Goal: Transaction & Acquisition: Purchase product/service

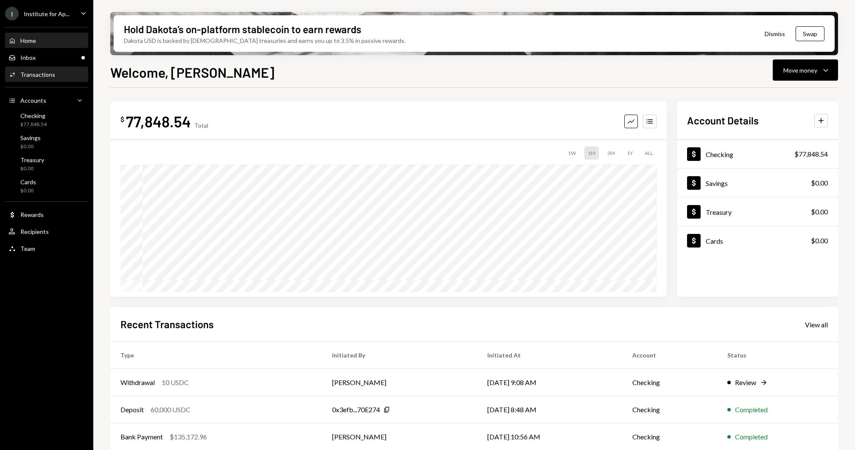
click at [39, 71] on div "Transactions" at bounding box center [37, 74] width 35 height 7
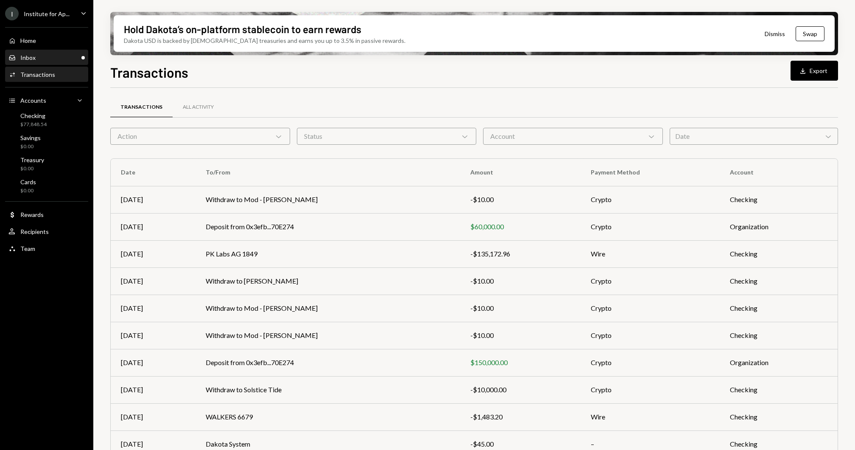
click at [48, 50] on link "Inbox Inbox" at bounding box center [46, 57] width 83 height 15
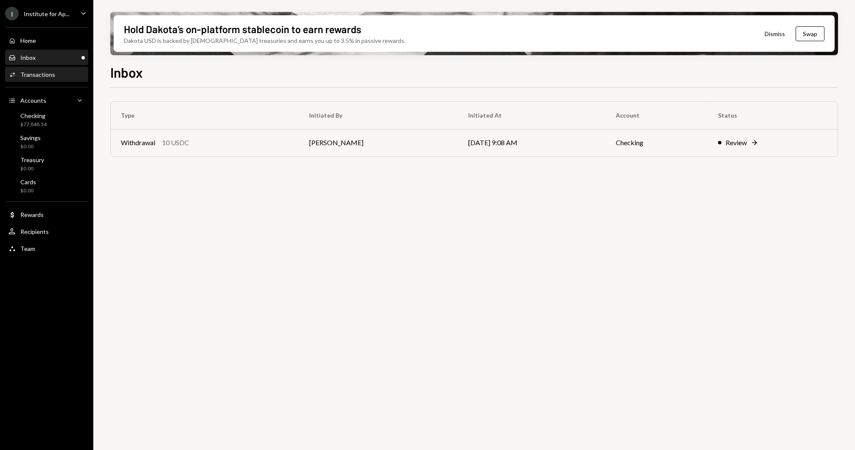
click at [43, 78] on div "Activities Transactions" at bounding box center [46, 74] width 76 height 14
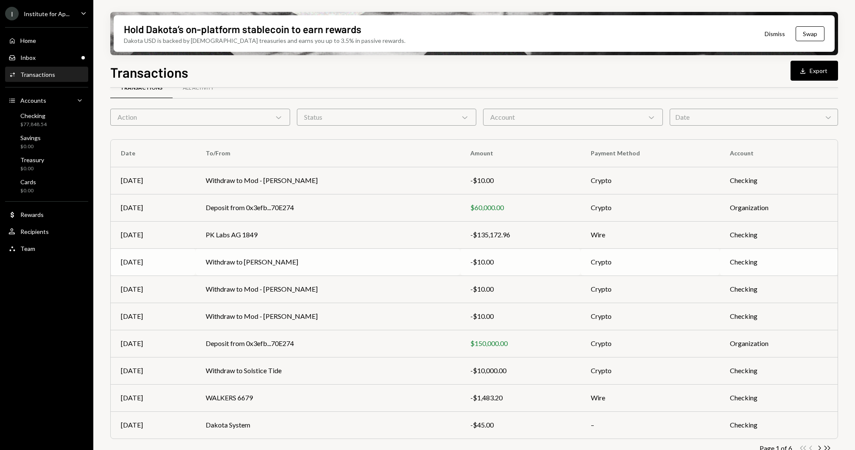
scroll to position [33, 0]
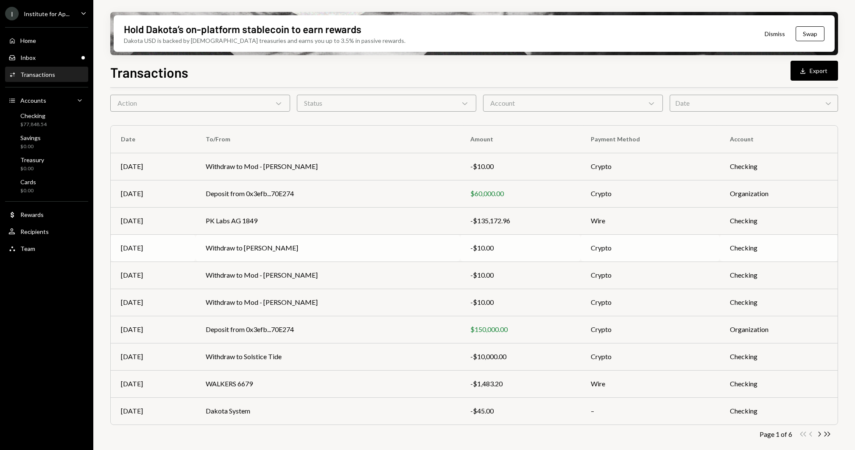
click at [289, 243] on td "Withdraw to [PERSON_NAME]" at bounding box center [328, 247] width 265 height 27
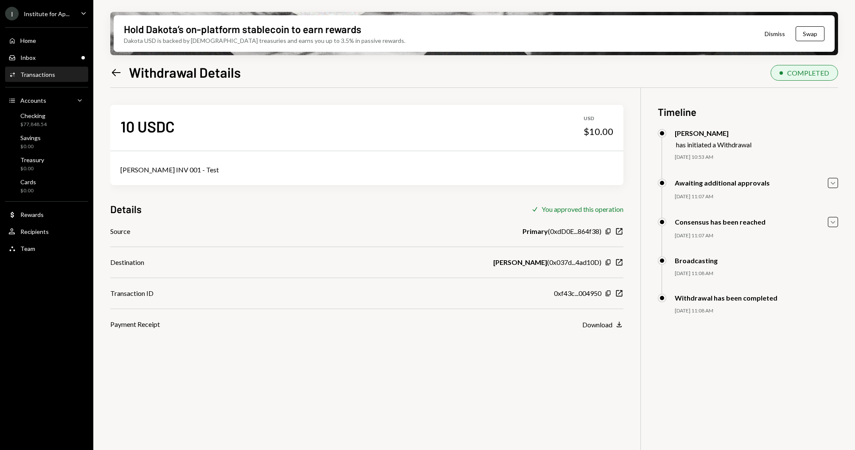
click at [183, 170] on div "Jonathan Emmanuel INV 001 - Test" at bounding box center [366, 170] width 493 height 10
copy div "Jonathan Emmanuel INV 001 - Test"
click at [19, 45] on div "Home Home" at bounding box center [46, 41] width 76 height 14
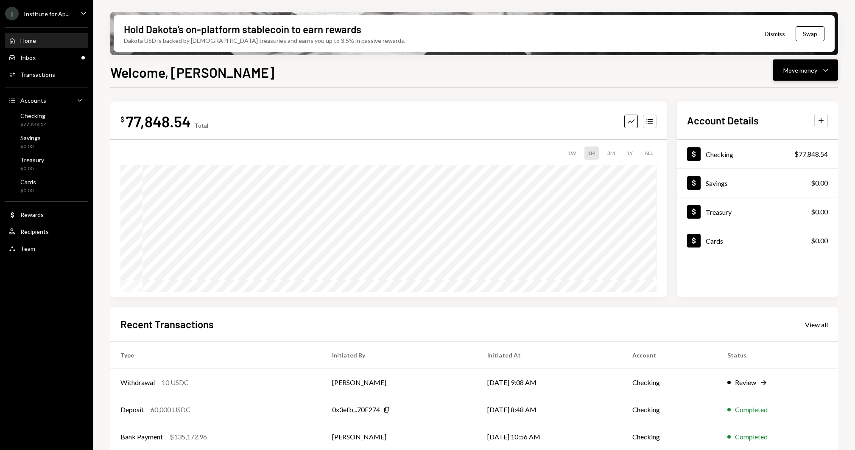
click at [830, 76] on button "Move money Caret Down" at bounding box center [805, 69] width 65 height 21
click at [796, 100] on div "Send" at bounding box center [799, 95] width 62 height 9
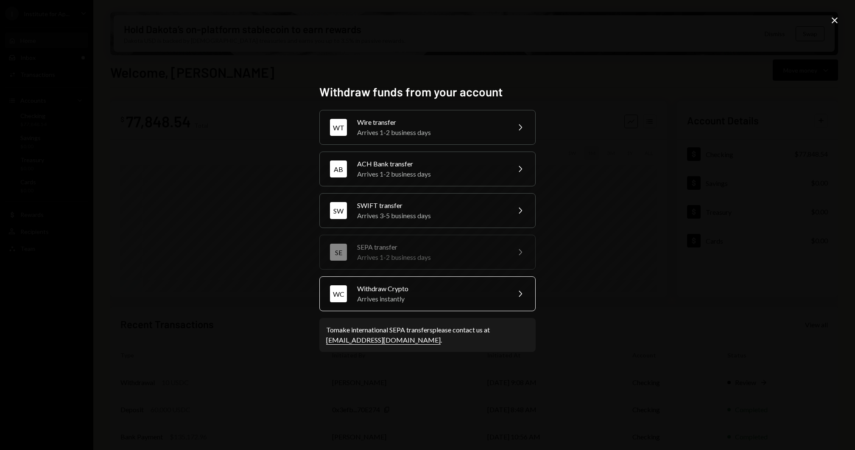
click at [444, 279] on div "WC Withdraw Crypto Arrives instantly Chevron Right" at bounding box center [427, 293] width 216 height 35
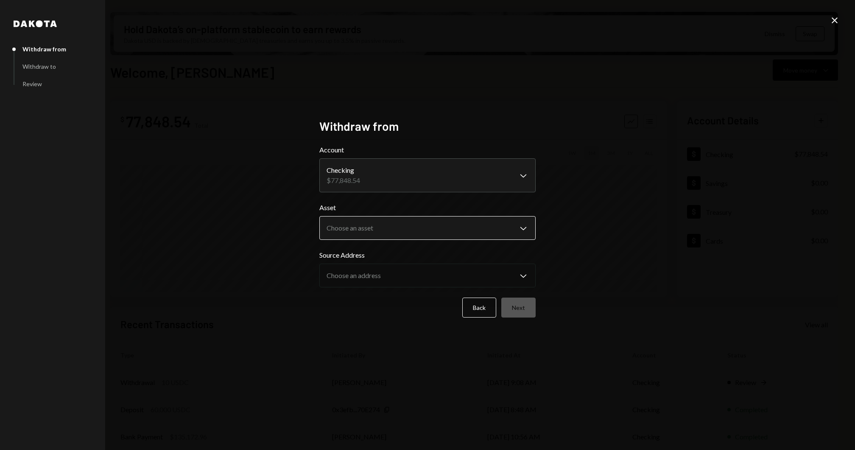
click at [375, 233] on body "I Institute for Ap... Caret Down Home Home Inbox Inbox Activities Transactions …" at bounding box center [427, 225] width 855 height 450
select select "****"
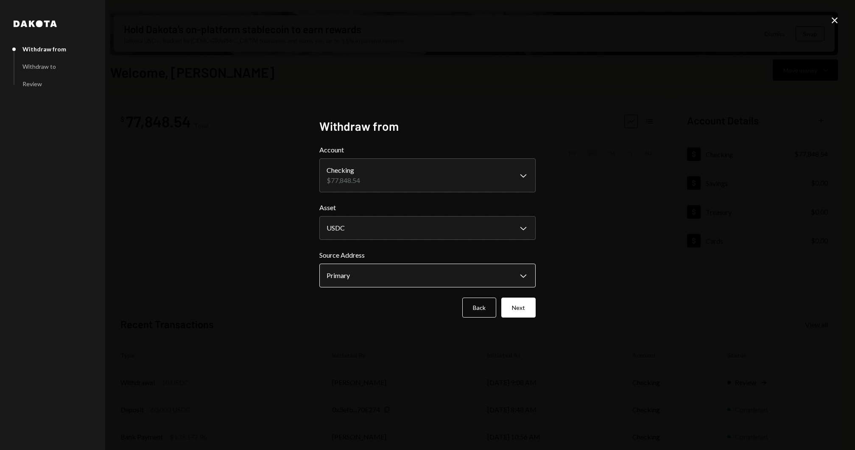
click at [362, 270] on body "I Institute for Ap... Caret Down Home Home Inbox Inbox Activities Transactions …" at bounding box center [427, 225] width 855 height 450
click at [528, 313] on button "Next" at bounding box center [518, 307] width 34 height 20
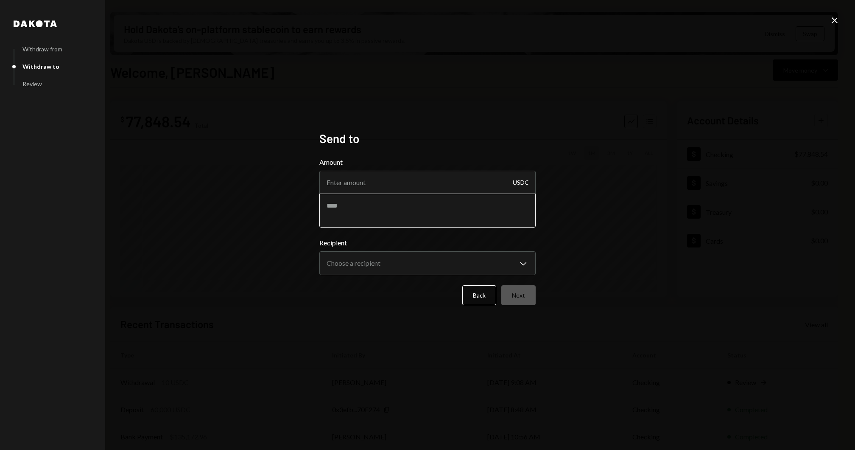
click at [378, 210] on textarea at bounding box center [427, 210] width 216 height 34
paste textarea "**********"
type textarea "**********"
click at [356, 175] on input "Amount" at bounding box center [427, 183] width 216 height 24
type input "8490"
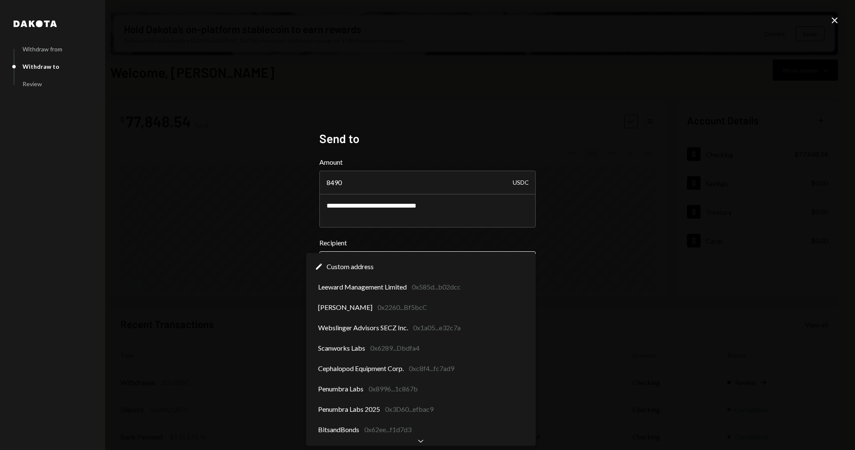
click at [378, 265] on body "I Institute for Ap... Caret Down Home Home Inbox Inbox Activities Transactions …" at bounding box center [427, 225] width 855 height 450
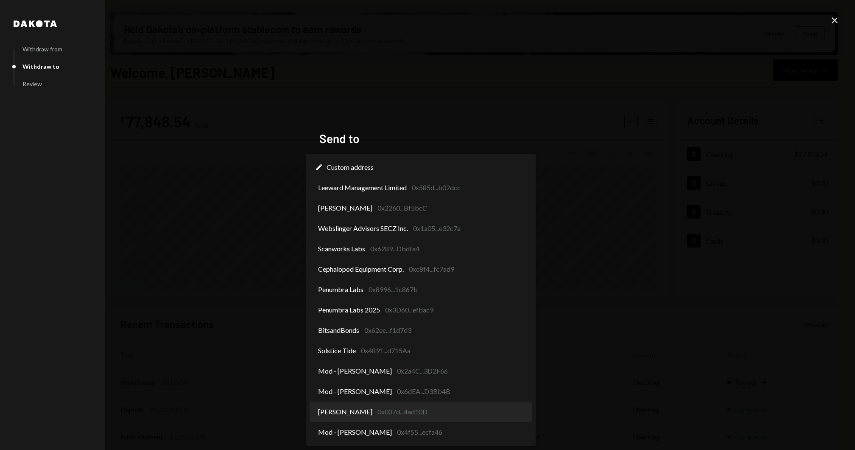
select select "**********"
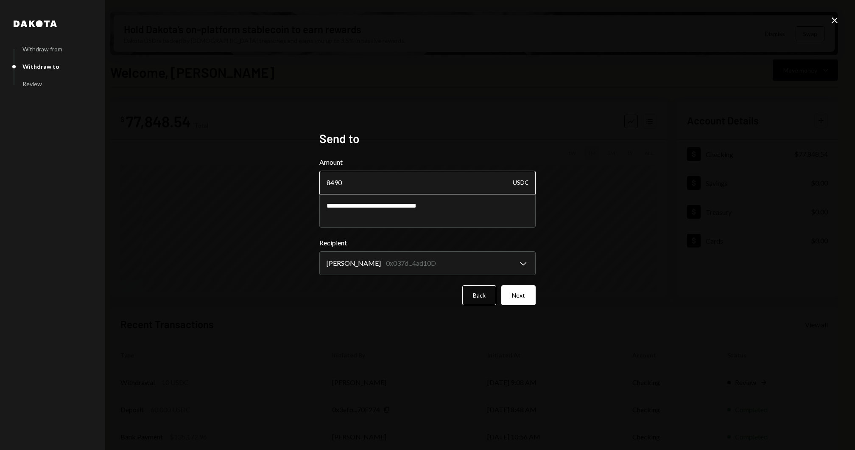
click at [380, 176] on input "8490" at bounding box center [427, 183] width 216 height 24
click at [514, 295] on button "Next" at bounding box center [518, 295] width 34 height 20
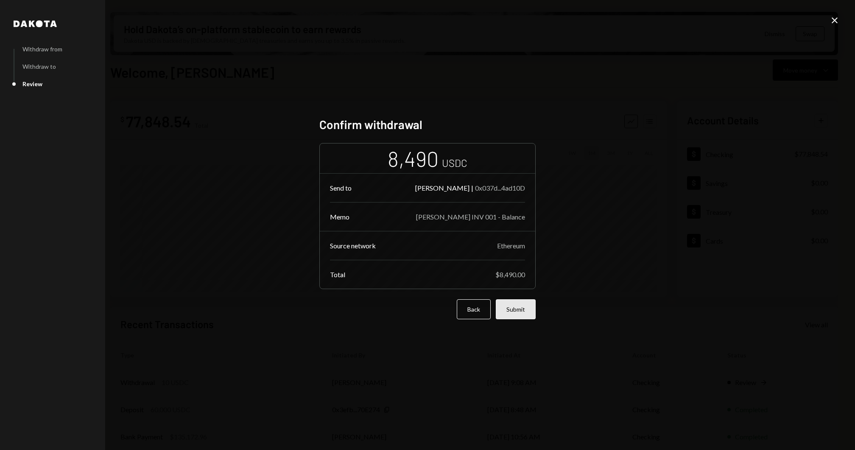
click at [519, 308] on button "Submit" at bounding box center [516, 309] width 40 height 20
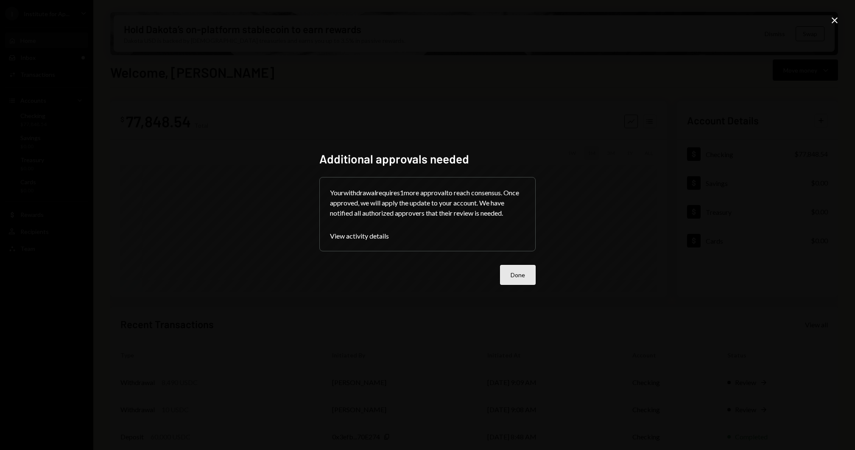
click at [517, 281] on button "Done" at bounding box center [518, 275] width 36 height 20
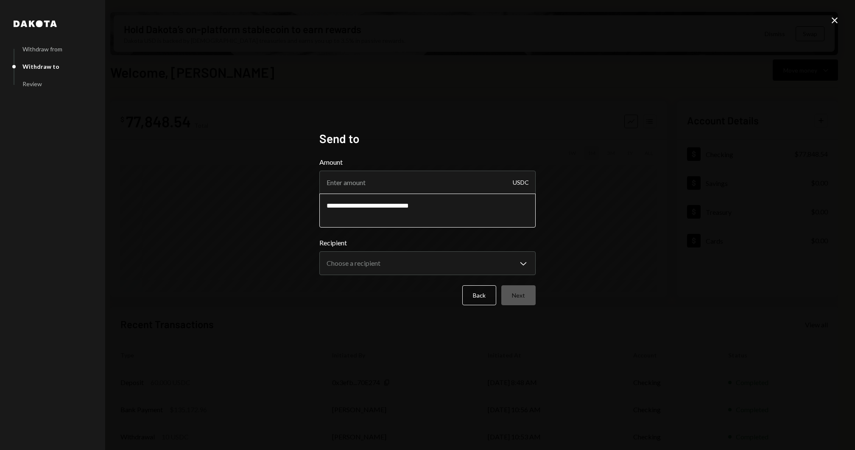
drag, startPoint x: 386, startPoint y: 204, endPoint x: 308, endPoint y: 202, distance: 78.1
click at [308, 202] on div "**********" at bounding box center [427, 225] width 855 height 450
paste textarea
type textarea "**********"
click at [372, 181] on input "Amount" at bounding box center [427, 183] width 216 height 24
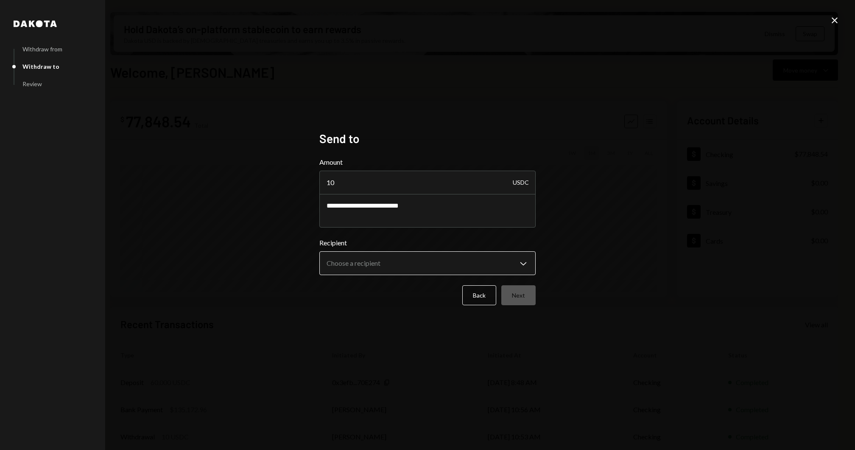
type input "10"
click at [389, 266] on body "I Institute for Ap... Caret Down Home Home Inbox Inbox Activities Transactions …" at bounding box center [427, 225] width 855 height 450
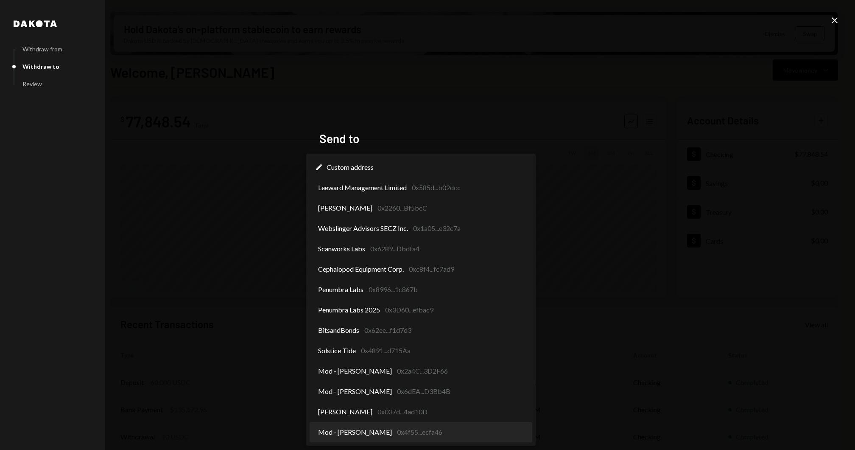
select select "**********"
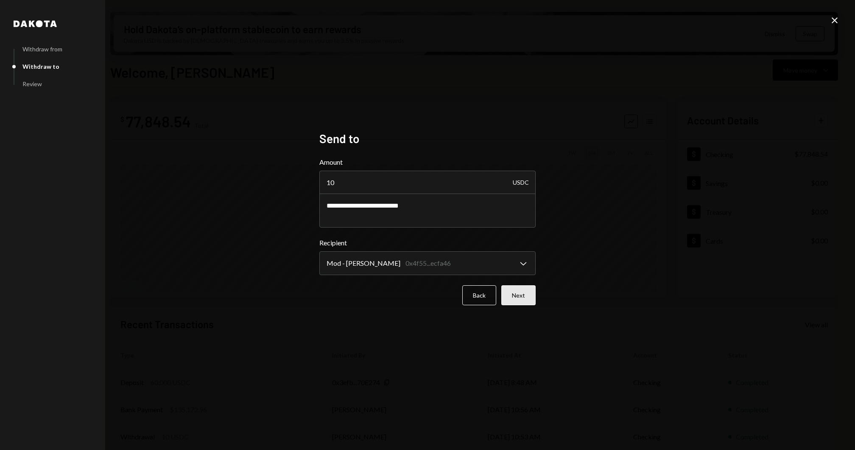
click at [518, 301] on button "Next" at bounding box center [518, 295] width 34 height 20
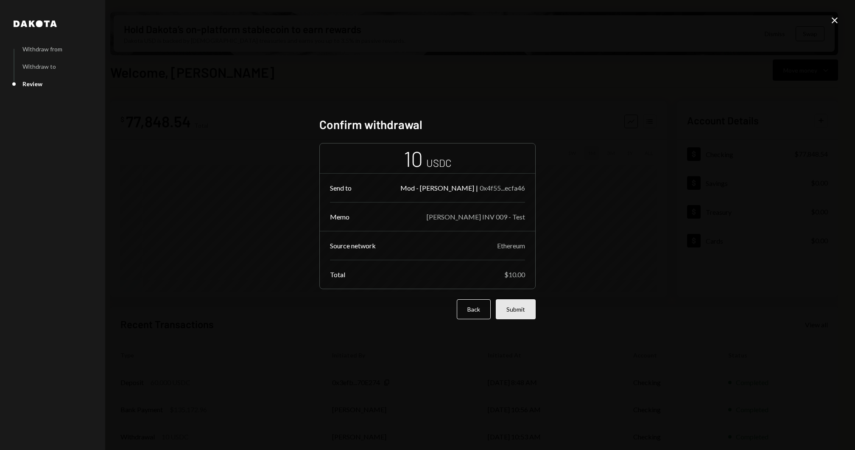
click at [520, 316] on div "Confirm withdrawal 10 USDC Send to Mod - Ajayi Folusho | 0x4f55...ecfa46 Memo A…" at bounding box center [427, 224] width 216 height 215
click at [520, 309] on button "Submit" at bounding box center [516, 309] width 40 height 20
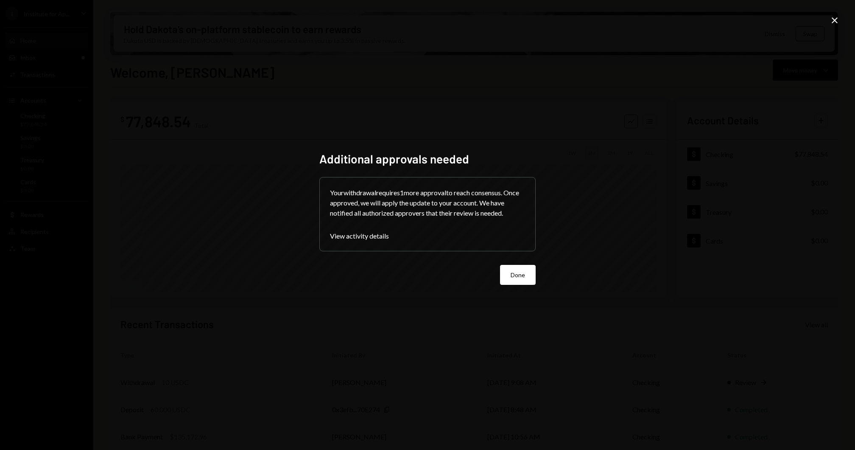
click at [519, 264] on form "Your withdrawal requires 1 more approval to reach consensus. Once approved, we …" at bounding box center [427, 231] width 216 height 108
click at [518, 271] on button "Done" at bounding box center [518, 275] width 36 height 20
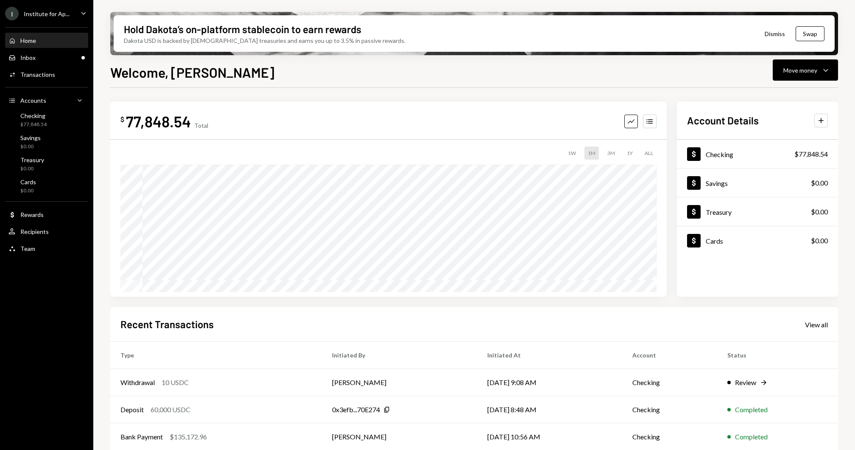
click at [61, 44] on div "Home Home" at bounding box center [46, 41] width 76 height 8
click at [52, 55] on div "Inbox Inbox" at bounding box center [46, 58] width 76 height 8
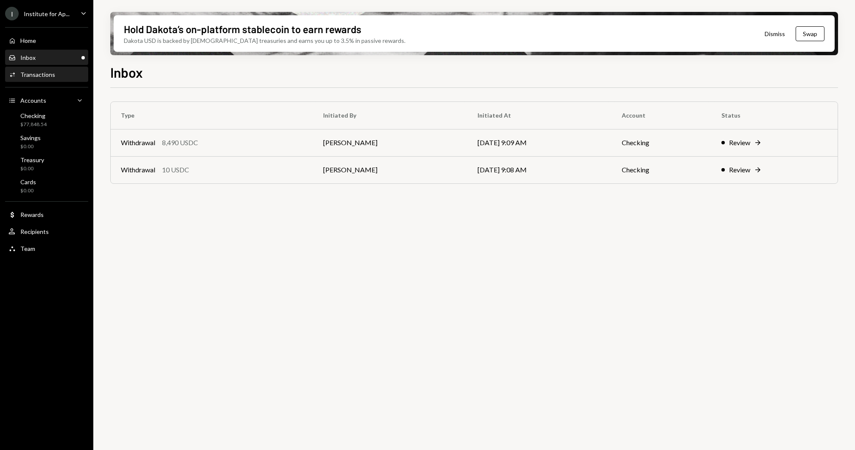
click at [48, 73] on div "Transactions" at bounding box center [37, 74] width 35 height 7
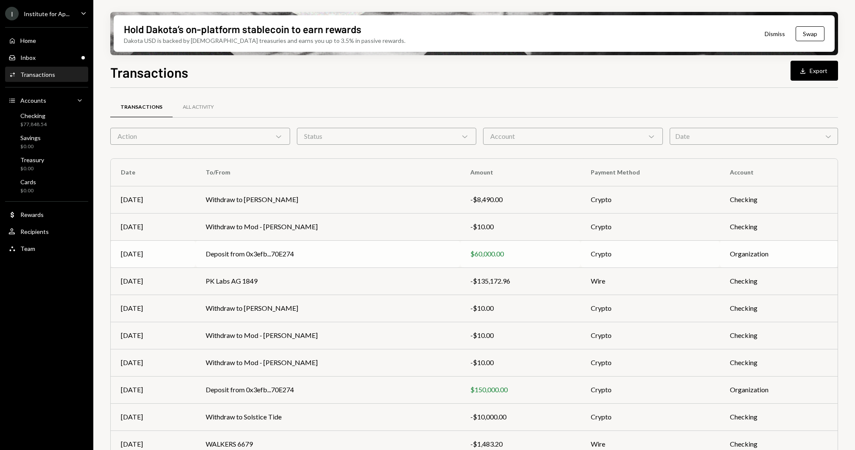
scroll to position [33, 0]
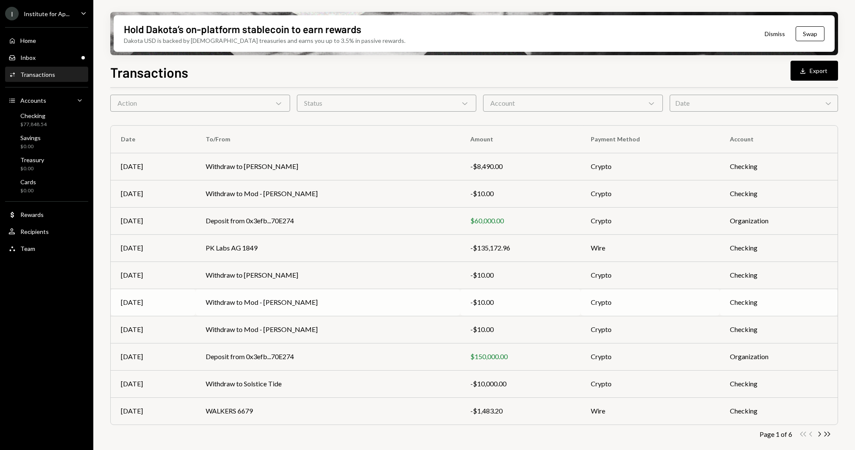
click at [250, 300] on td "Withdraw to Mod - Haizel Dalid" at bounding box center [328, 301] width 265 height 27
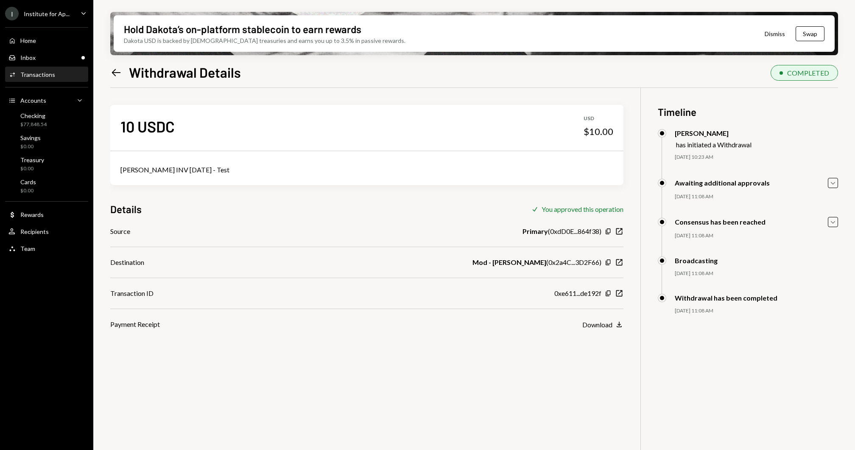
click at [165, 174] on div "[PERSON_NAME] INV [DATE] - Test" at bounding box center [366, 170] width 493 height 10
click at [165, 174] on div "Haizel Dalid INV July 31 - Test" at bounding box center [366, 170] width 493 height 10
copy div "Haizel Dalid INV July 31 - Test"
click at [50, 38] on div "Home Home" at bounding box center [46, 41] width 76 height 8
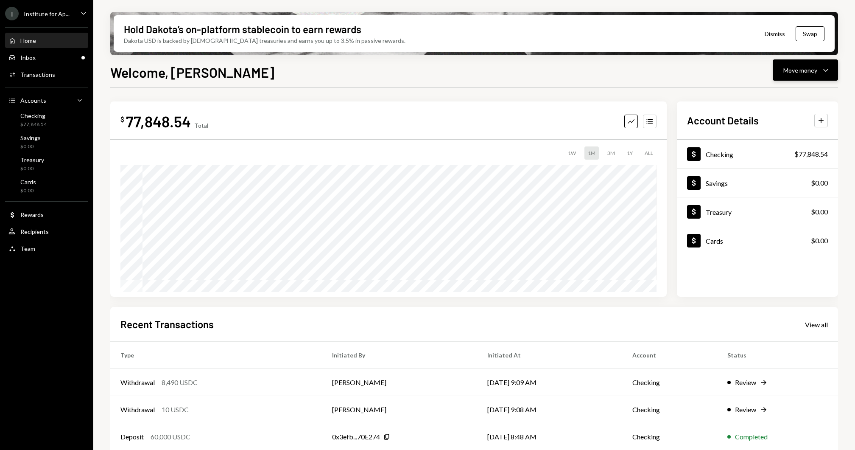
click at [834, 75] on button "Move money Caret Down" at bounding box center [805, 69] width 65 height 21
click at [797, 98] on div "Send" at bounding box center [799, 95] width 62 height 9
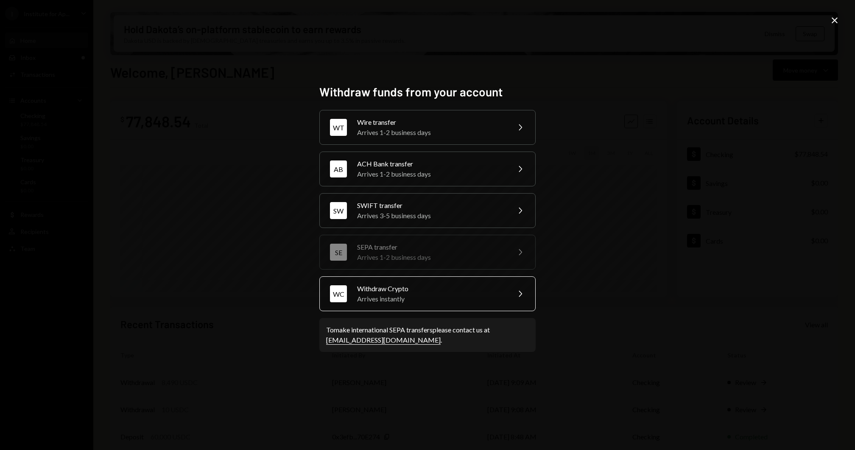
click at [406, 288] on div "Withdraw Crypto" at bounding box center [431, 288] width 148 height 10
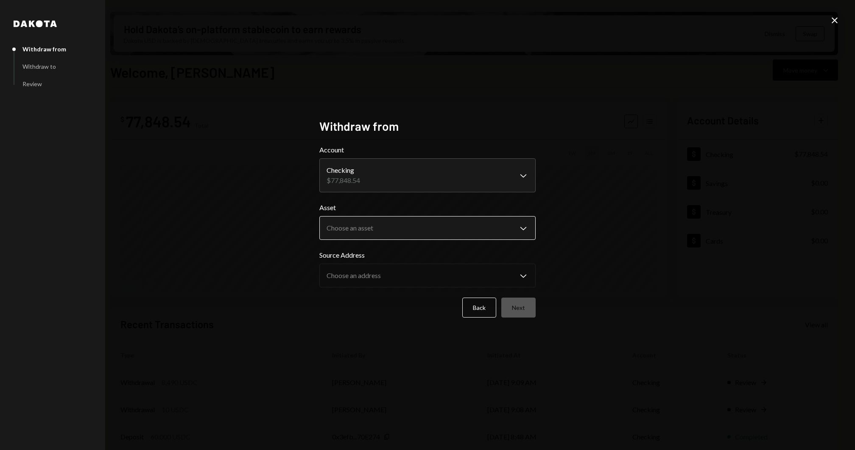
click at [350, 229] on body "I Institute for Ap... Caret Down Home Home Inbox Inbox Activities Transactions …" at bounding box center [427, 225] width 855 height 450
select select "****"
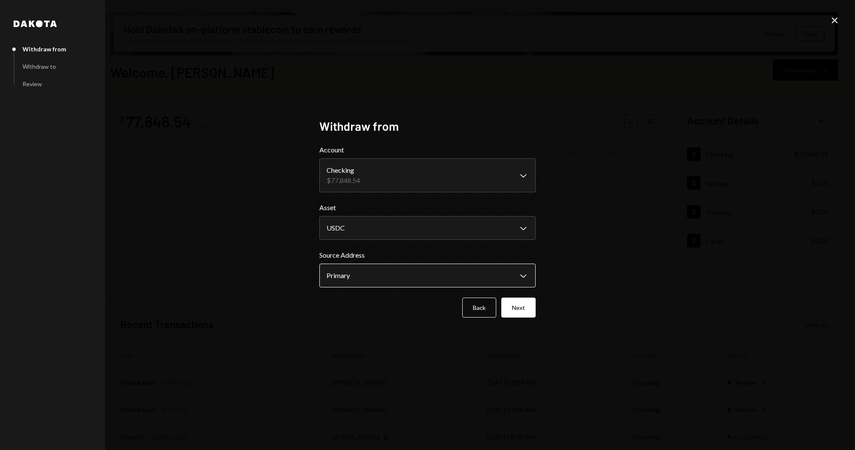
click at [362, 277] on body "I Institute for Ap... Caret Down Home Home Inbox Inbox Activities Transactions …" at bounding box center [427, 225] width 855 height 450
click at [515, 304] on button "Next" at bounding box center [518, 307] width 34 height 20
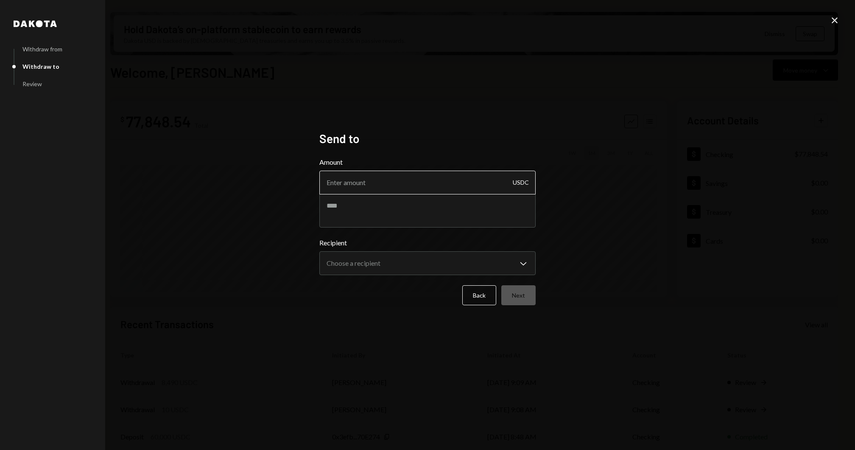
click at [338, 189] on input "Amount" at bounding box center [427, 183] width 216 height 24
click at [338, 220] on textarea at bounding box center [427, 210] width 216 height 34
paste textarea "**********"
type textarea "**********"
click at [375, 183] on input "Amount" at bounding box center [427, 183] width 216 height 24
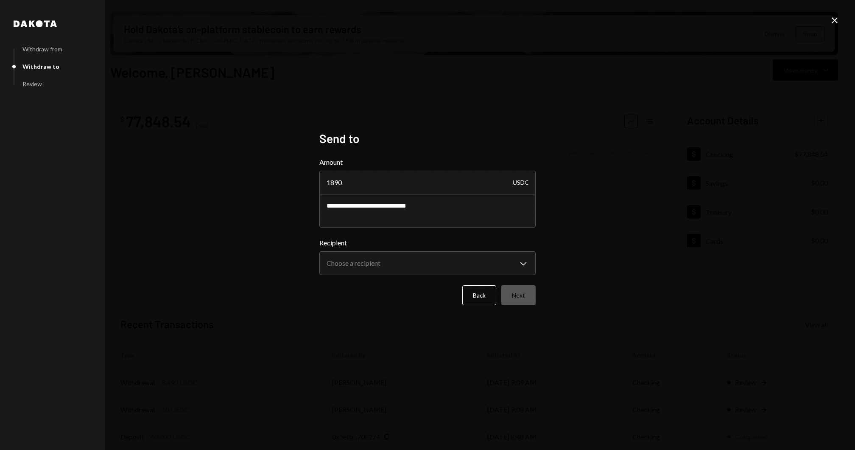
type input "1890"
click at [376, 250] on div "**********" at bounding box center [427, 256] width 216 height 37
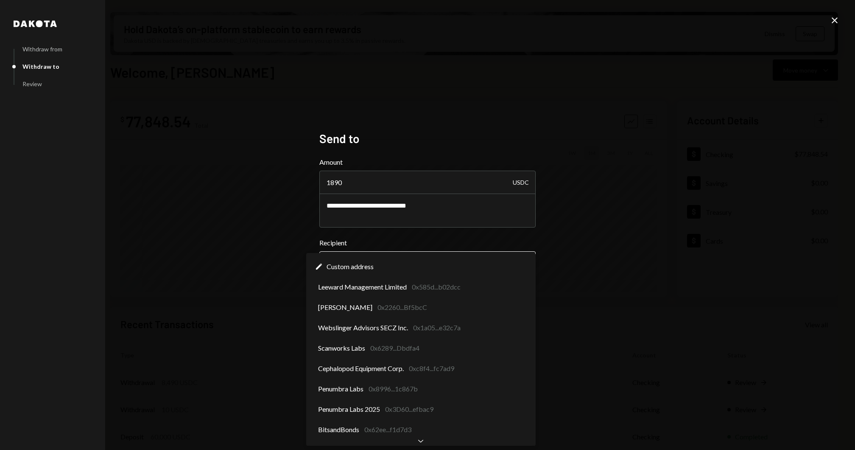
click at [375, 261] on body "I Institute for Ap... Caret Down Home Home Inbox Inbox Activities Transactions …" at bounding box center [427, 225] width 855 height 450
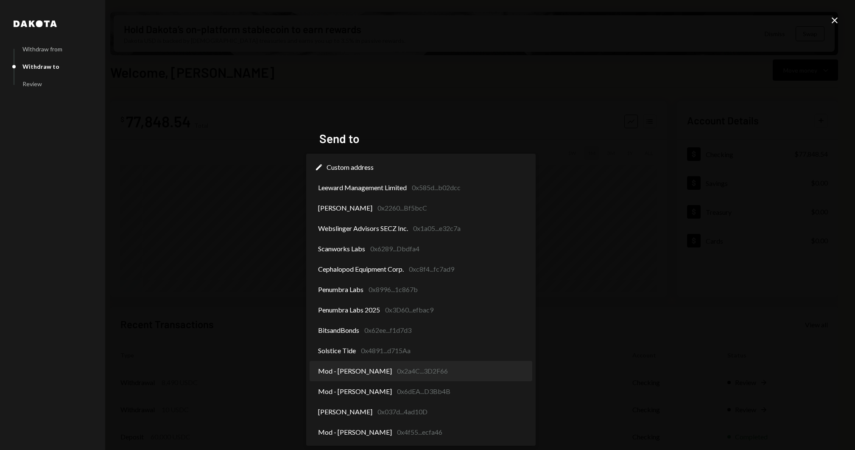
select select "**********"
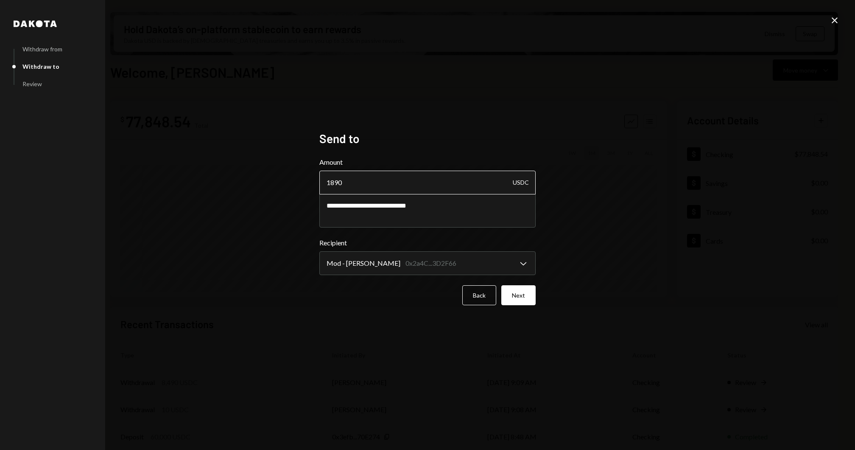
click at [354, 187] on input "1890" at bounding box center [427, 183] width 216 height 24
click at [359, 207] on textarea "**********" at bounding box center [427, 210] width 216 height 34
click at [435, 205] on textarea "**********" at bounding box center [427, 210] width 216 height 34
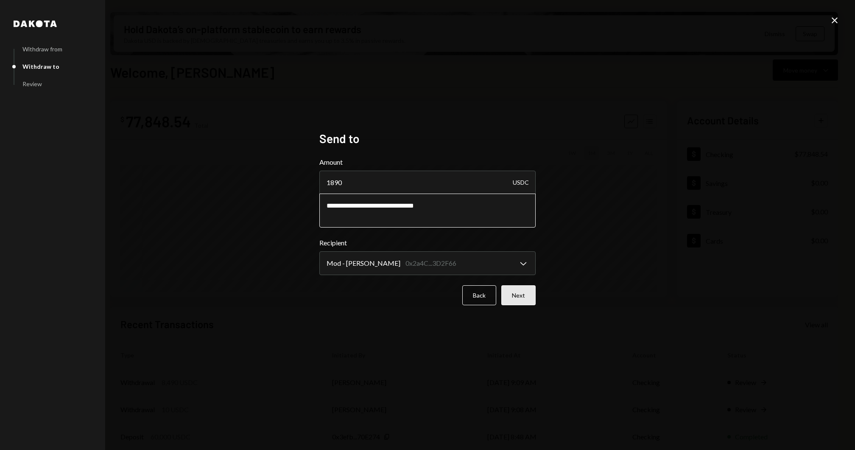
type textarea "**********"
click at [512, 287] on button "Next" at bounding box center [518, 295] width 34 height 20
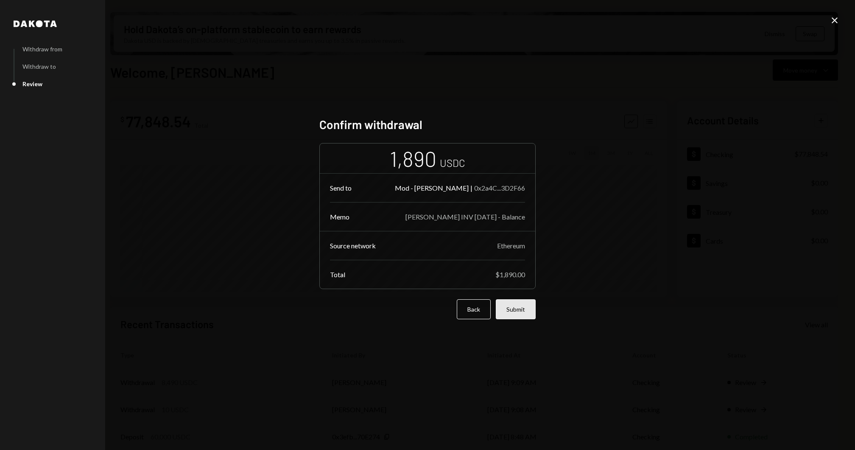
click at [519, 313] on button "Submit" at bounding box center [516, 309] width 40 height 20
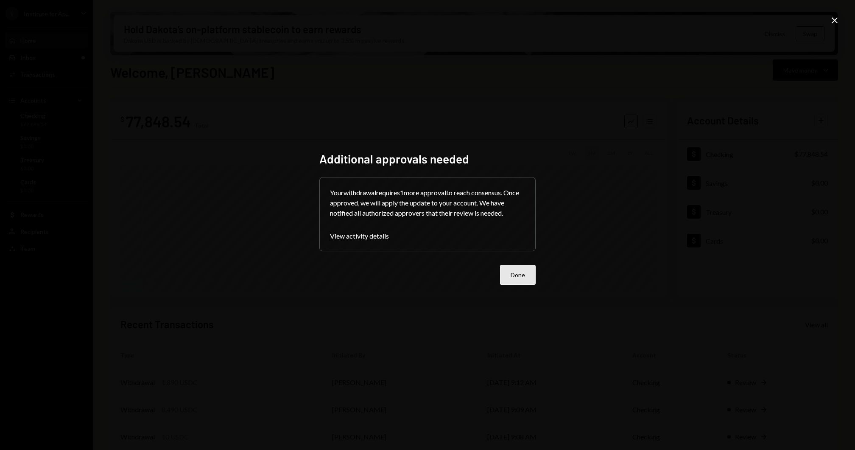
click at [515, 276] on button "Done" at bounding box center [518, 275] width 36 height 20
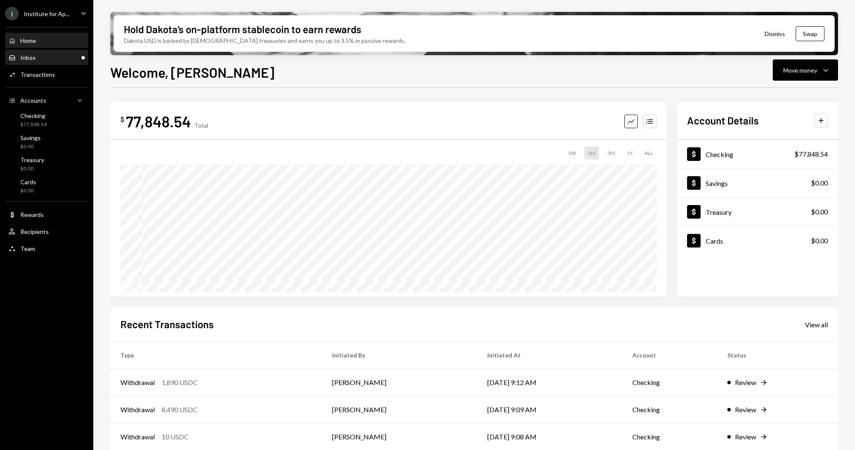
click at [39, 56] on div "Inbox Inbox" at bounding box center [46, 58] width 76 height 8
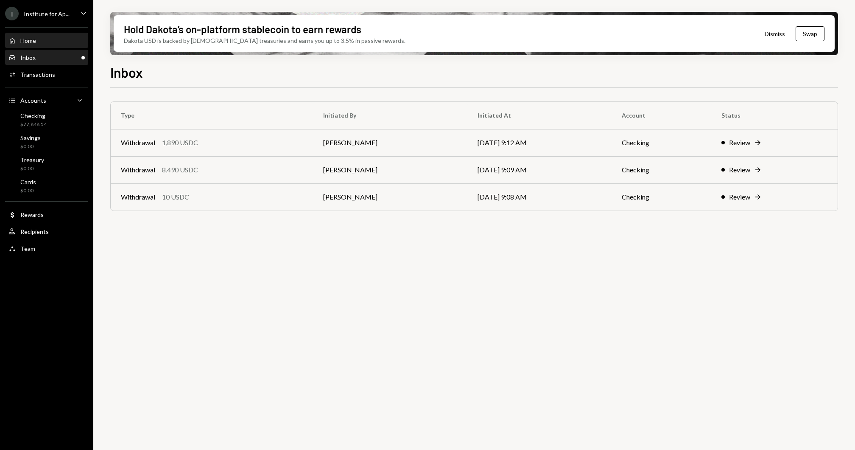
click at [44, 40] on div "Home Home" at bounding box center [46, 41] width 76 height 8
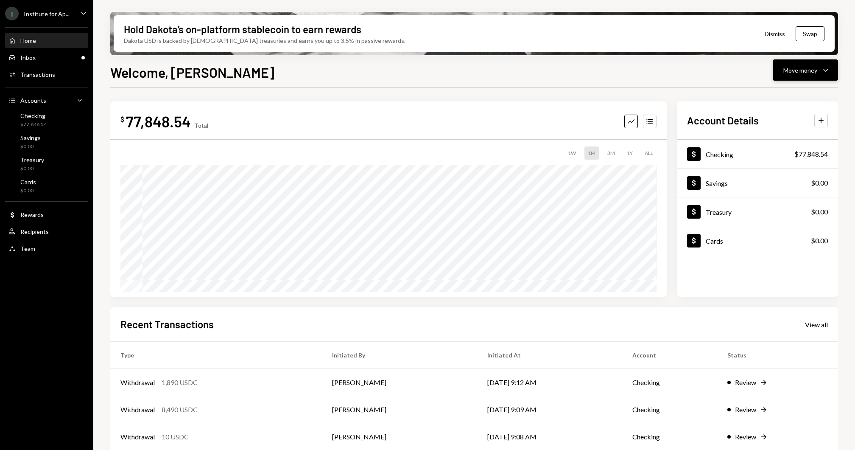
click at [832, 69] on button "Move money Caret Down" at bounding box center [805, 69] width 65 height 21
click at [791, 86] on div "Withdraw Send Convert Transfer Deposit Deposit Swap Swap stablecoins" at bounding box center [793, 128] width 92 height 90
click at [775, 95] on div "Send" at bounding box center [799, 95] width 62 height 9
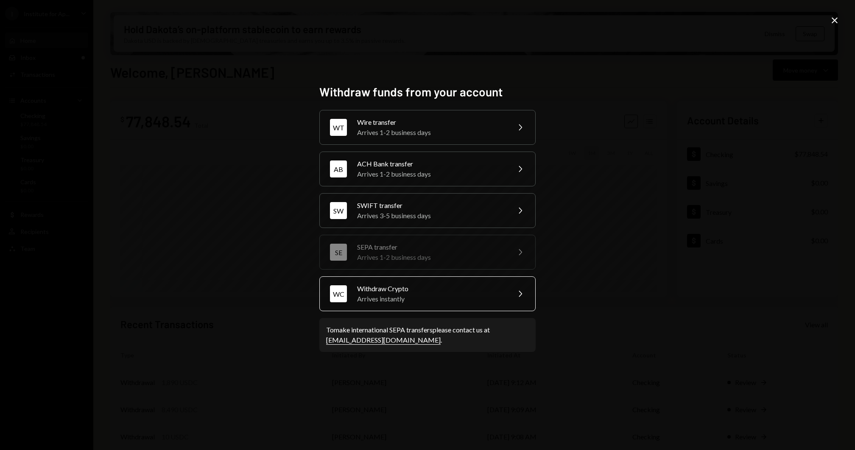
click at [402, 297] on div "Arrives instantly" at bounding box center [431, 299] width 148 height 10
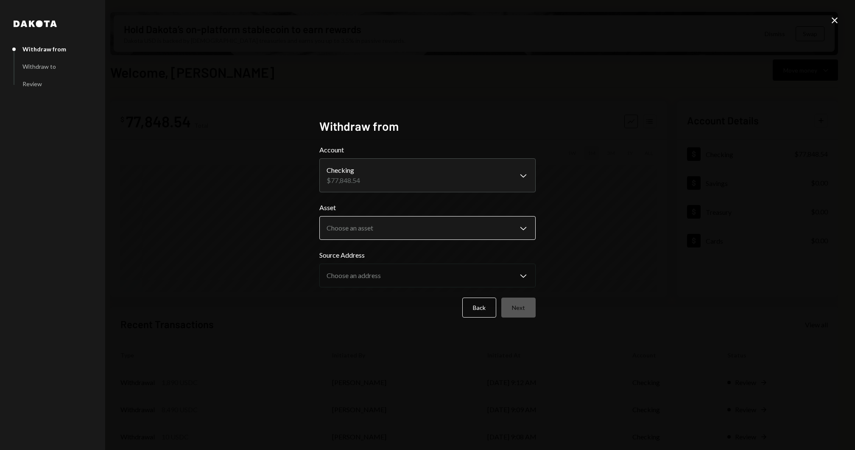
click at [397, 229] on body "I Institute for Ap... Caret Down Home Home Inbox Inbox Activities Transactions …" at bounding box center [427, 225] width 855 height 450
select select "****"
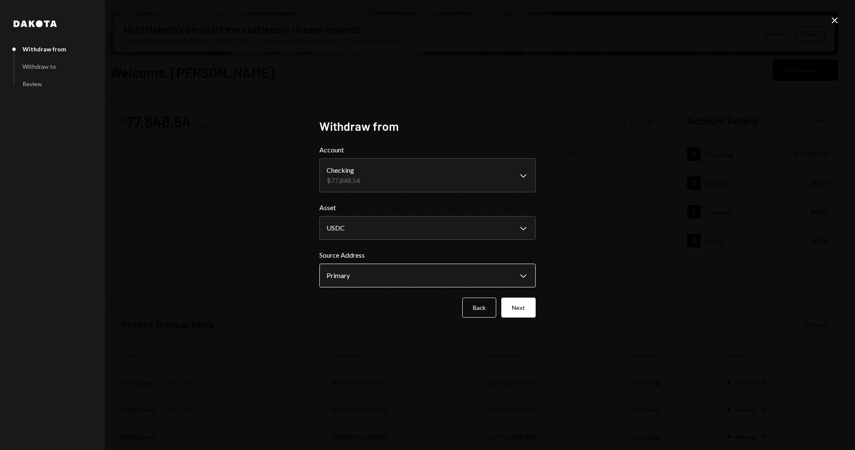
click at [381, 275] on body "I Institute for Ap... Caret Down Home Home Inbox Inbox Activities Transactions …" at bounding box center [427, 225] width 855 height 450
click at [525, 310] on button "Next" at bounding box center [518, 307] width 34 height 20
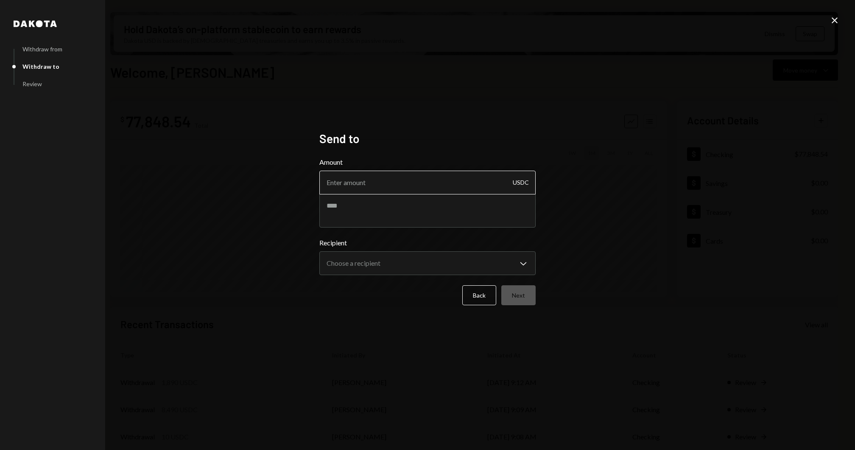
click at [369, 187] on input "Amount" at bounding box center [427, 183] width 216 height 24
click at [366, 228] on form "**********" at bounding box center [427, 231] width 216 height 148
click at [351, 205] on textarea at bounding box center [427, 210] width 216 height 34
paste textarea "**********"
type textarea "**********"
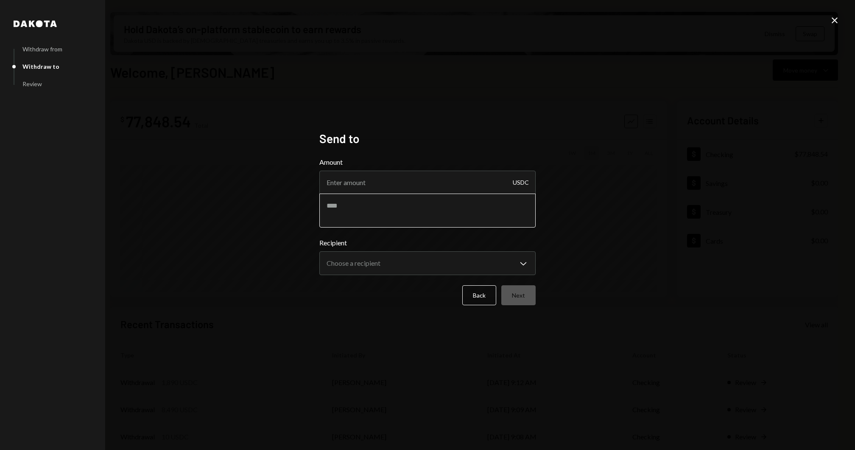
drag, startPoint x: 425, startPoint y: 201, endPoint x: 378, endPoint y: 201, distance: 47.1
click at [378, 201] on textarea at bounding box center [427, 210] width 216 height 34
type textarea "**********"
click at [349, 181] on input "Amount" at bounding box center [427, 183] width 216 height 24
paste input "1100"
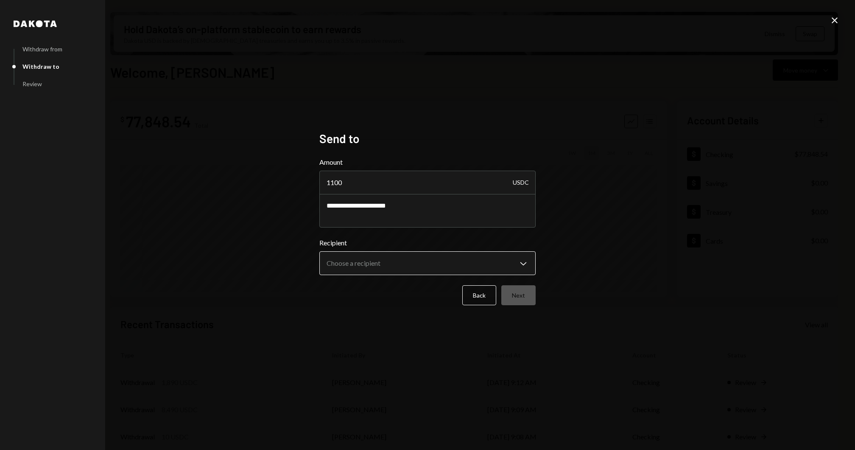
type input "1100"
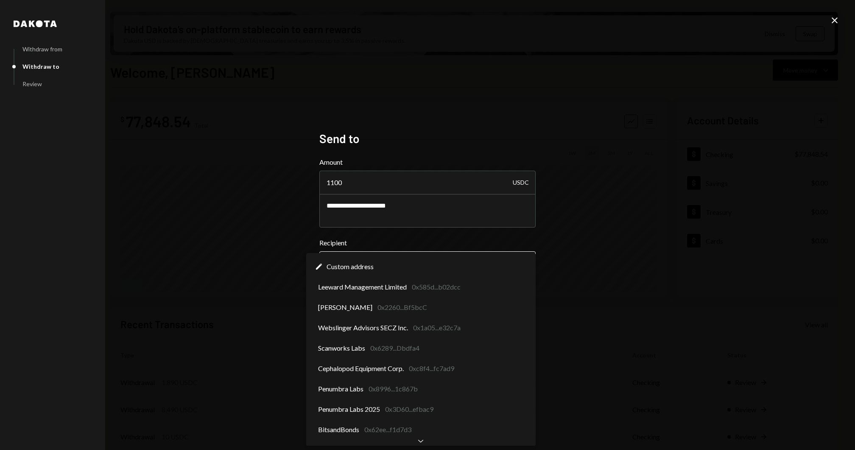
click at [394, 263] on body "I Institute for Ap... Caret Down Home Home Inbox Inbox Activities Transactions …" at bounding box center [427, 225] width 855 height 450
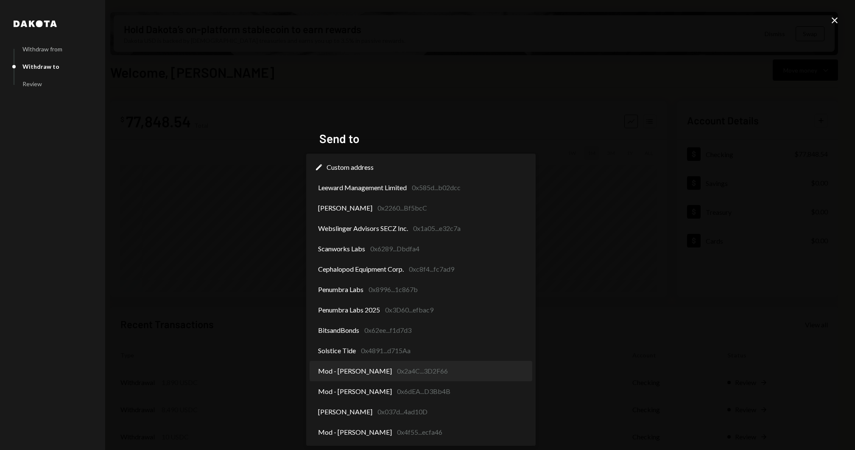
select select "**********"
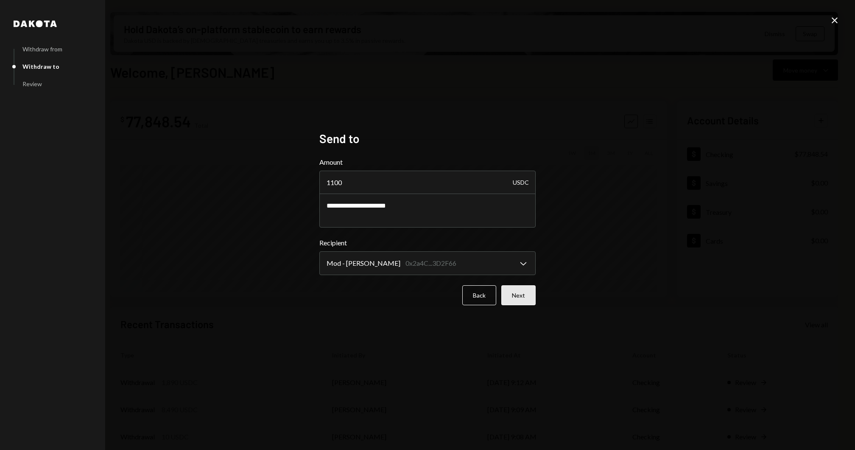
click at [509, 290] on button "Next" at bounding box center [518, 295] width 34 height 20
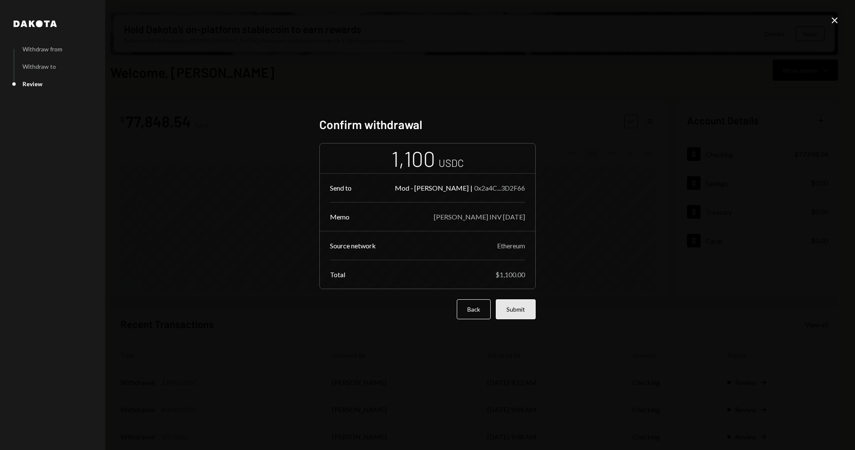
click at [516, 310] on button "Submit" at bounding box center [516, 309] width 40 height 20
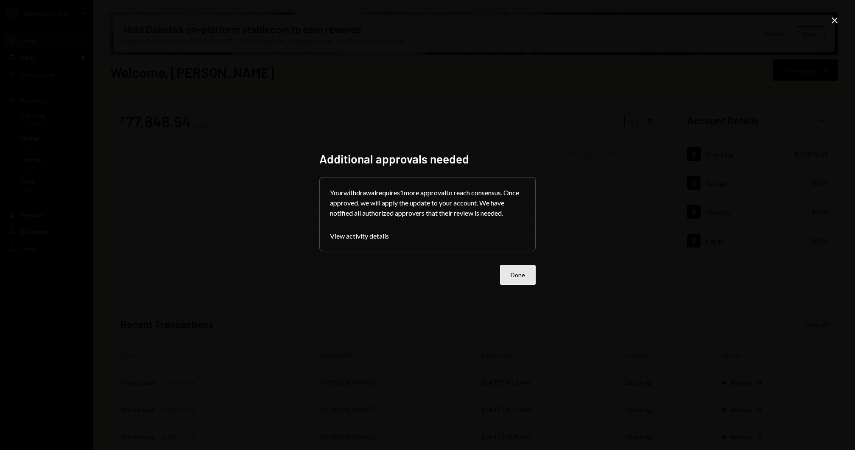
click at [512, 269] on button "Done" at bounding box center [518, 275] width 36 height 20
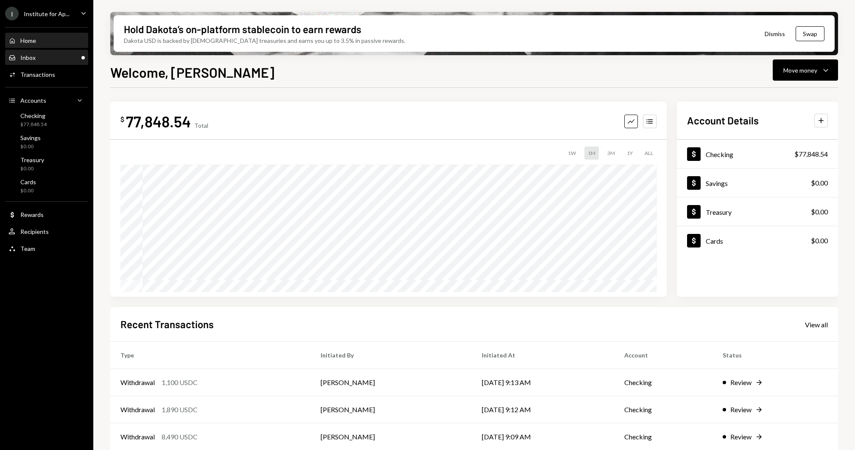
click at [60, 50] on div "Inbox Inbox" at bounding box center [46, 57] width 76 height 14
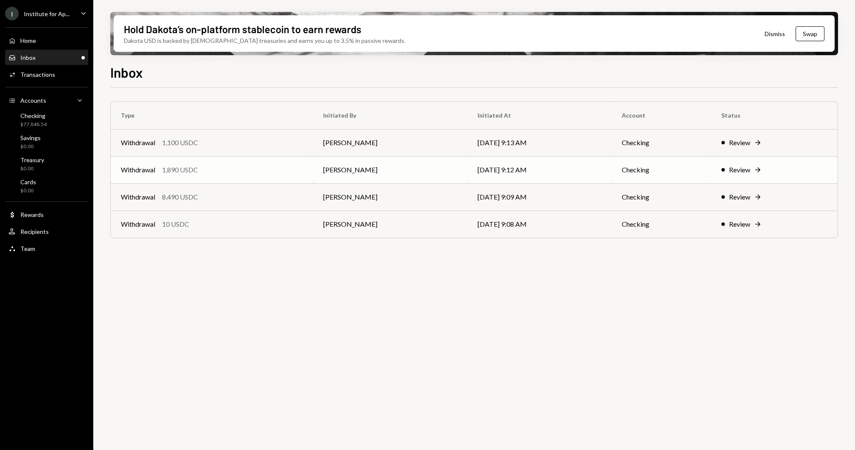
click at [210, 163] on td "Withdrawal 1,890 USDC" at bounding box center [212, 169] width 202 height 27
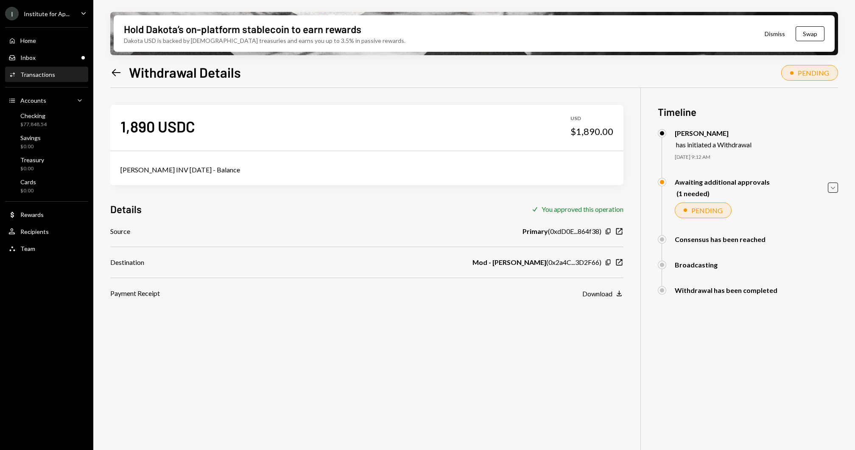
click at [56, 72] on div "Activities Transactions" at bounding box center [46, 75] width 76 height 8
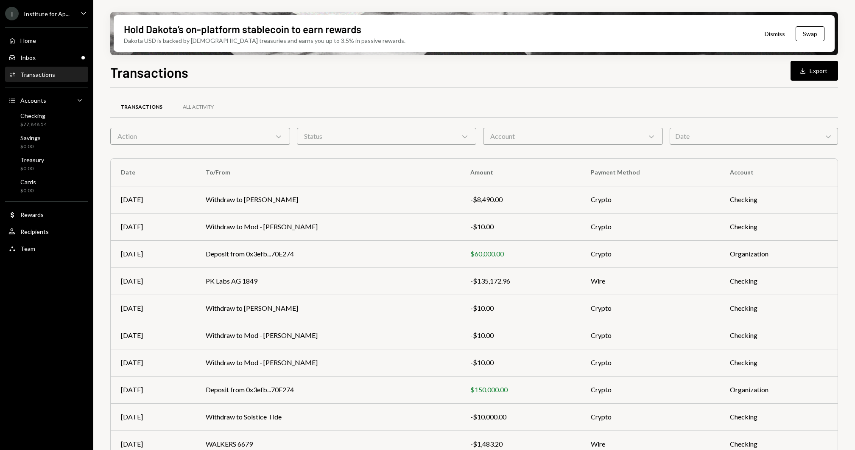
click at [56, 62] on div "Inbox Inbox" at bounding box center [46, 57] width 76 height 14
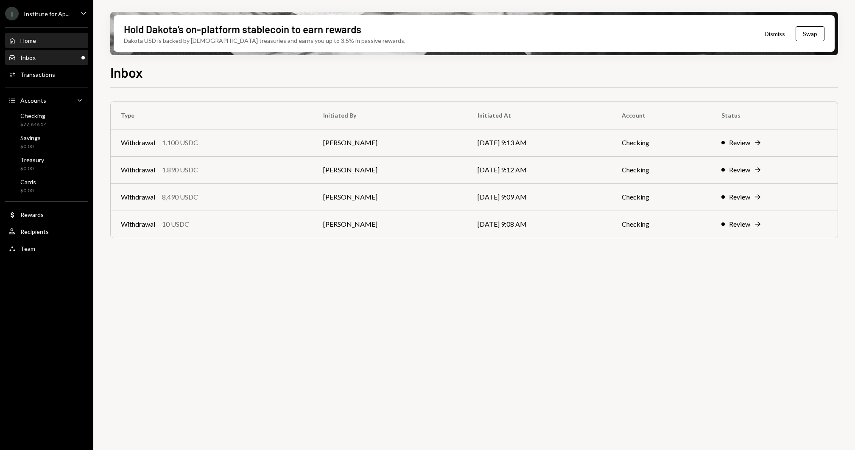
click at [44, 47] on div "Home Home" at bounding box center [46, 41] width 76 height 14
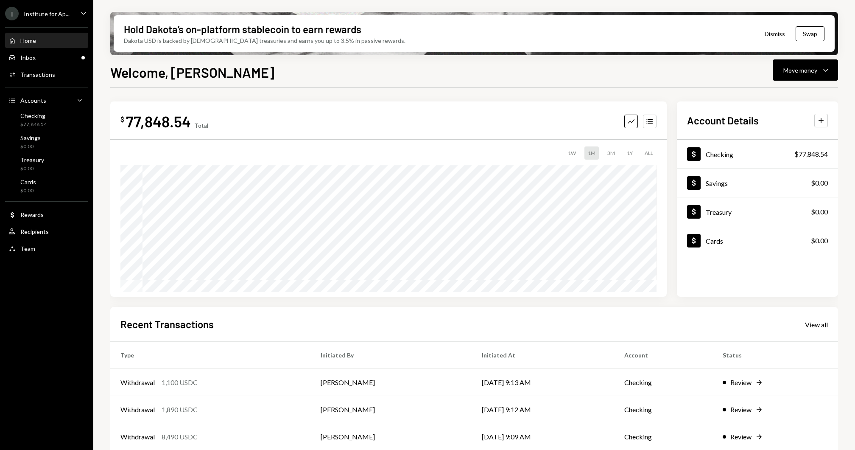
scroll to position [62, 0]
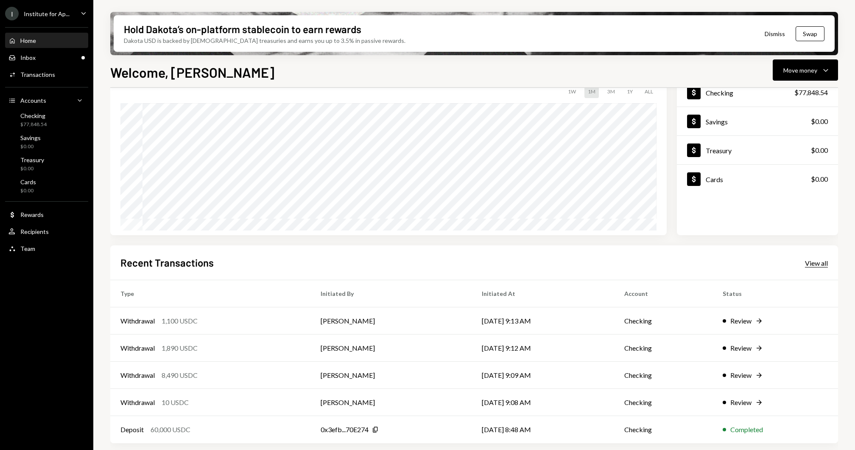
click at [808, 260] on div "View all" at bounding box center [816, 263] width 23 height 8
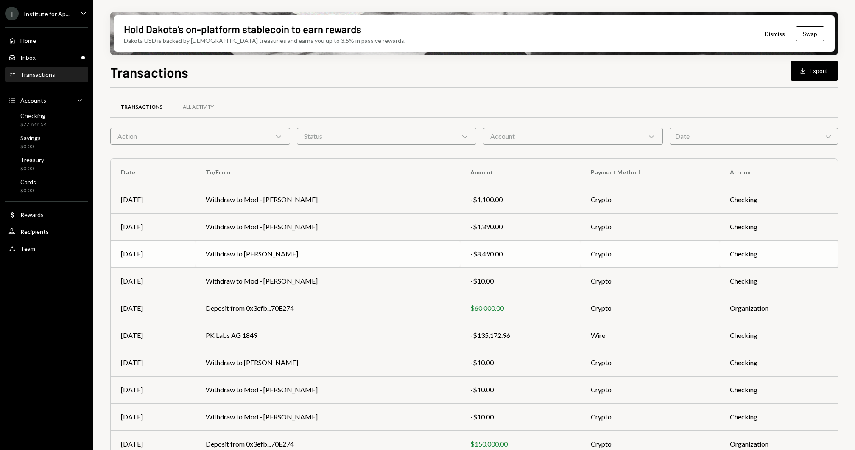
scroll to position [33, 0]
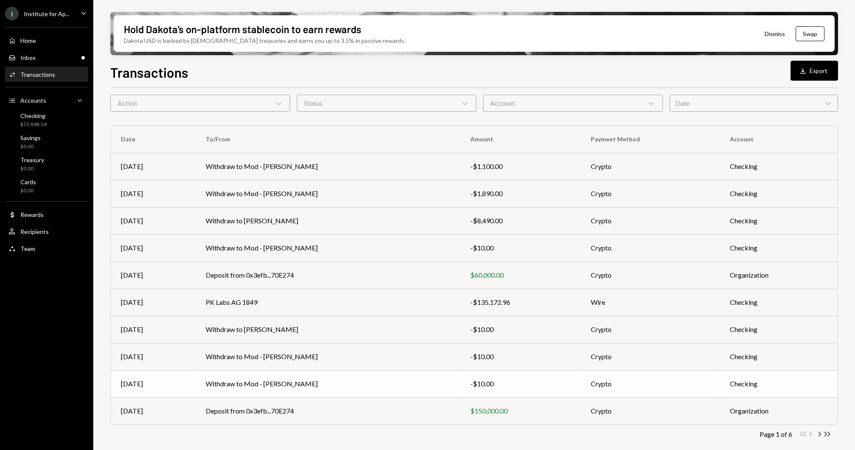
click at [318, 380] on td "Withdraw to Mod - [PERSON_NAME]" at bounding box center [328, 383] width 265 height 27
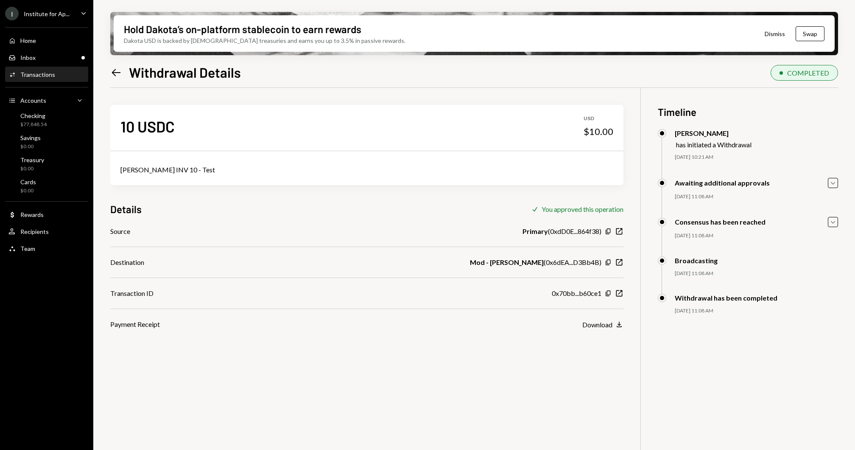
click at [175, 165] on div "Carlos Valdes INV 10 - Test" at bounding box center [366, 170] width 493 height 10
copy div "Carlos Valdes INV 10 - Test"
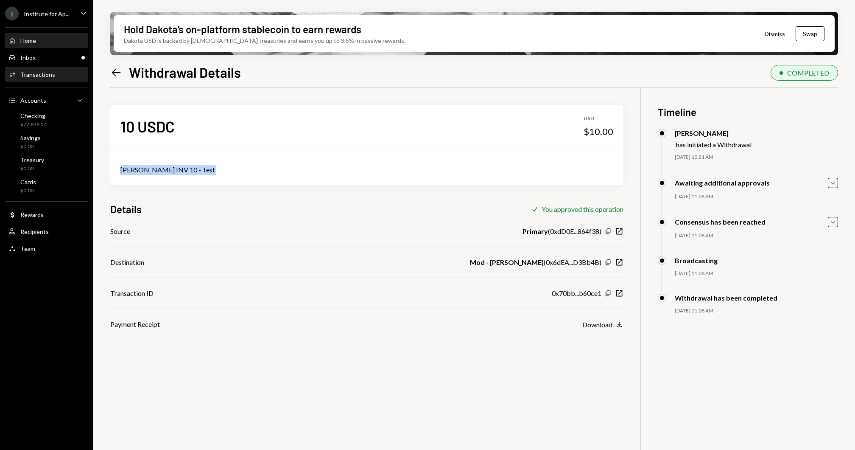
click at [37, 43] on div "Home Home" at bounding box center [46, 41] width 76 height 8
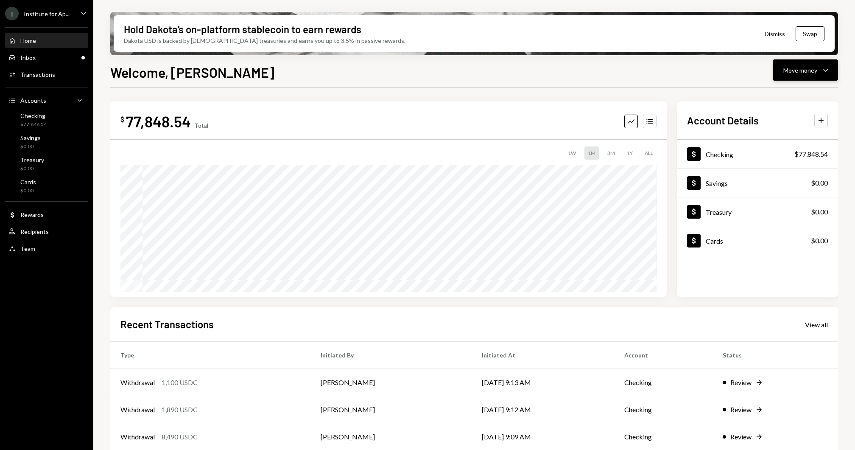
click at [834, 76] on button "Move money Caret Down" at bounding box center [805, 69] width 65 height 21
click at [813, 88] on div "Withdraw Send" at bounding box center [792, 95] width 85 height 19
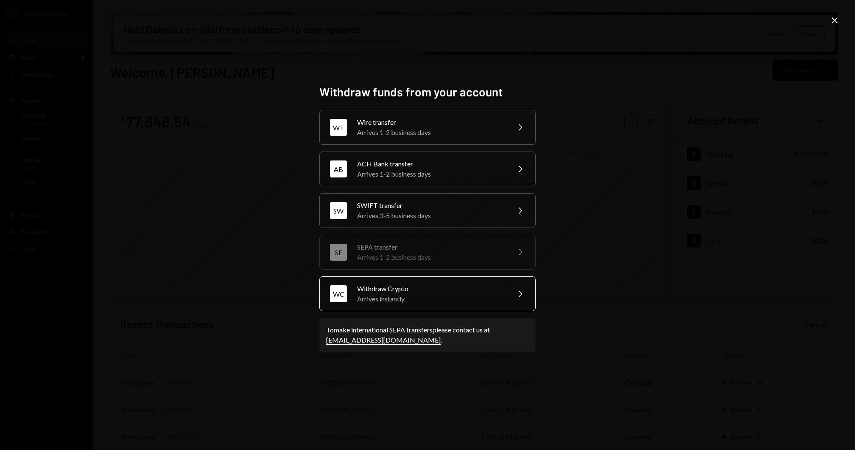
click at [462, 281] on div "WC Withdraw Crypto Arrives instantly Chevron Right" at bounding box center [427, 293] width 216 height 35
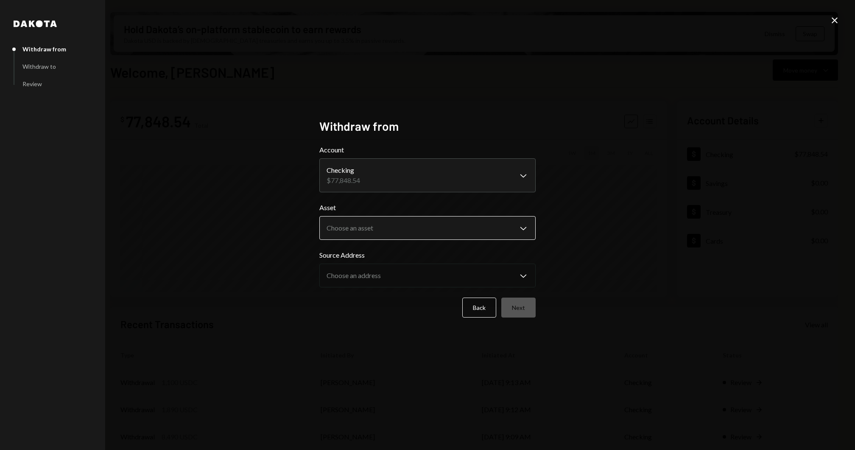
click at [378, 232] on body "I Institute for Ap... Caret Down Home Home Inbox Inbox Activities Transactions …" at bounding box center [427, 225] width 855 height 450
select select "****"
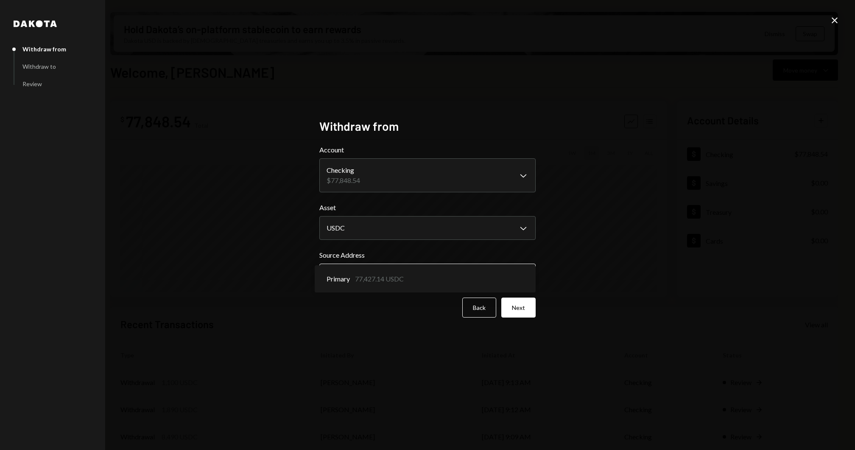
click at [355, 277] on body "I Institute for Ap... Caret Down Home Home Inbox Inbox Activities Transactions …" at bounding box center [427, 225] width 855 height 450
click at [512, 306] on button "Next" at bounding box center [518, 307] width 34 height 20
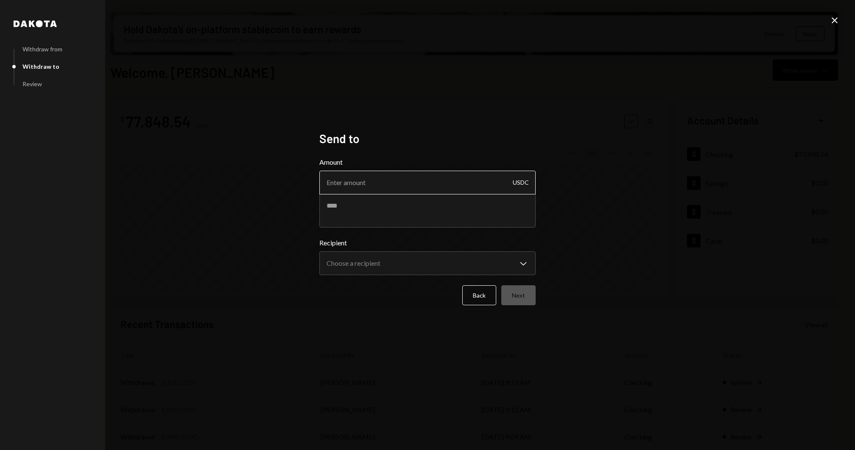
click at [362, 179] on input "Amount" at bounding box center [427, 183] width 216 height 24
click at [361, 206] on textarea at bounding box center [427, 210] width 216 height 34
click at [358, 185] on input "Amount" at bounding box center [427, 183] width 216 height 24
click at [355, 210] on textarea at bounding box center [427, 210] width 216 height 34
paste textarea "**********"
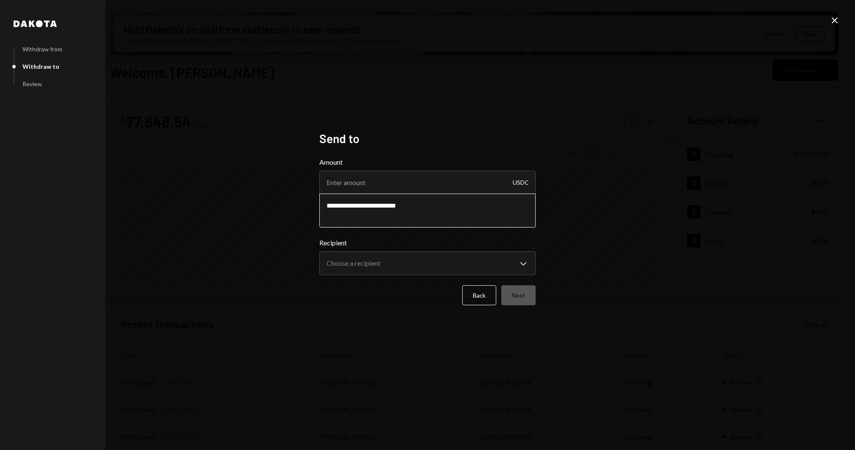
type textarea "**********"
click at [394, 187] on input "Amount" at bounding box center [427, 183] width 216 height 24
type input "1890"
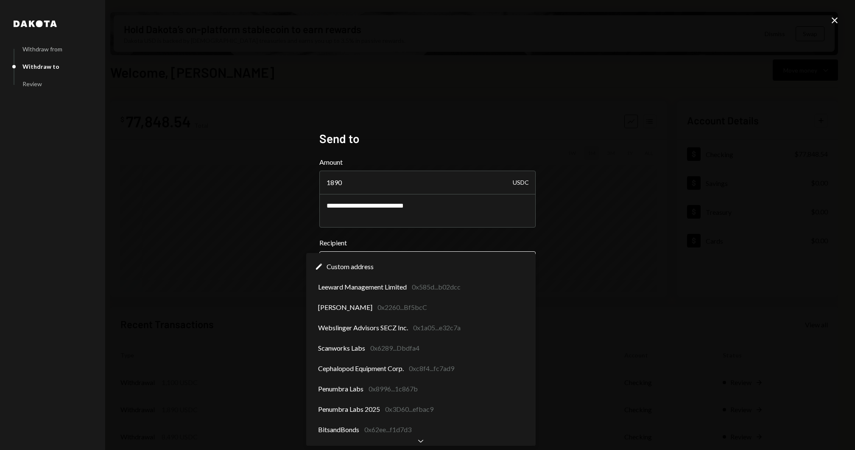
click at [400, 264] on body "I Institute for Ap... Caret Down Home Home Inbox Inbox Activities Transactions …" at bounding box center [427, 225] width 855 height 450
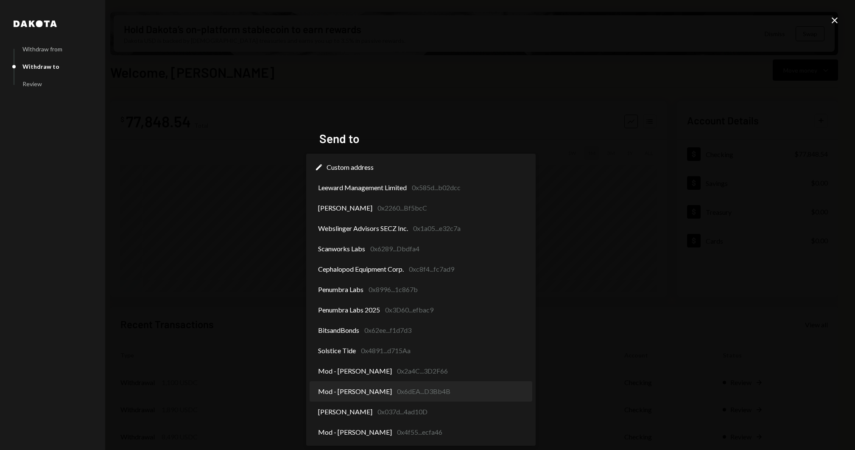
select select "**********"
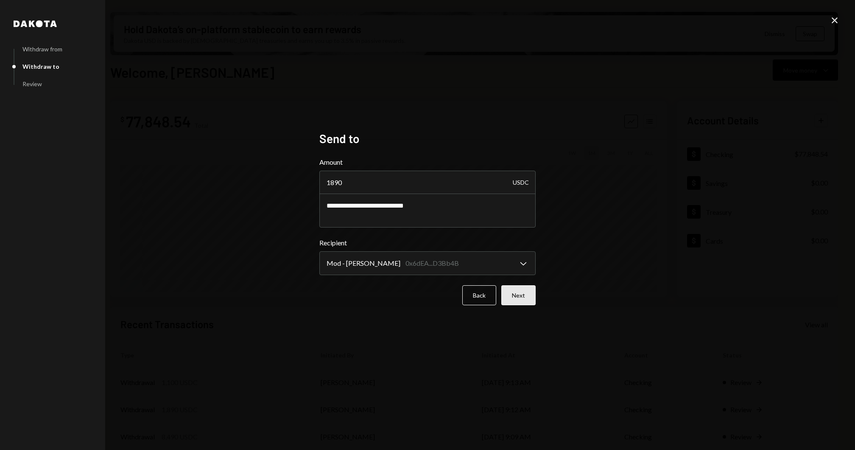
click at [528, 296] on button "Next" at bounding box center [518, 295] width 34 height 20
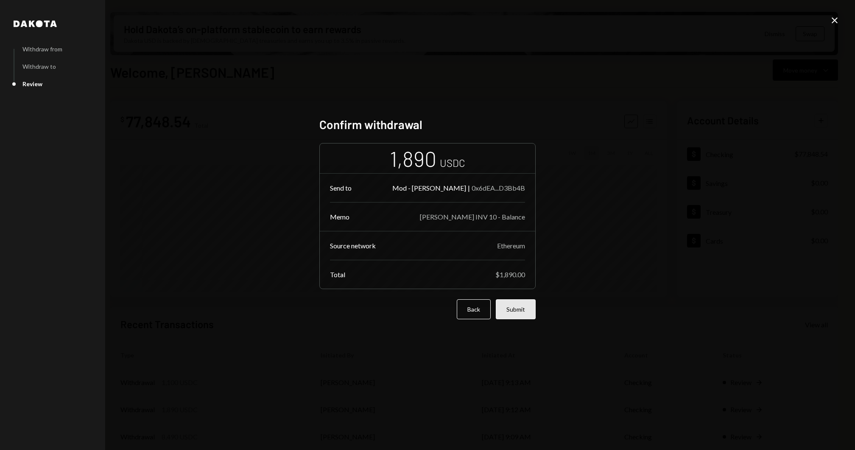
click at [526, 313] on button "Submit" at bounding box center [516, 309] width 40 height 20
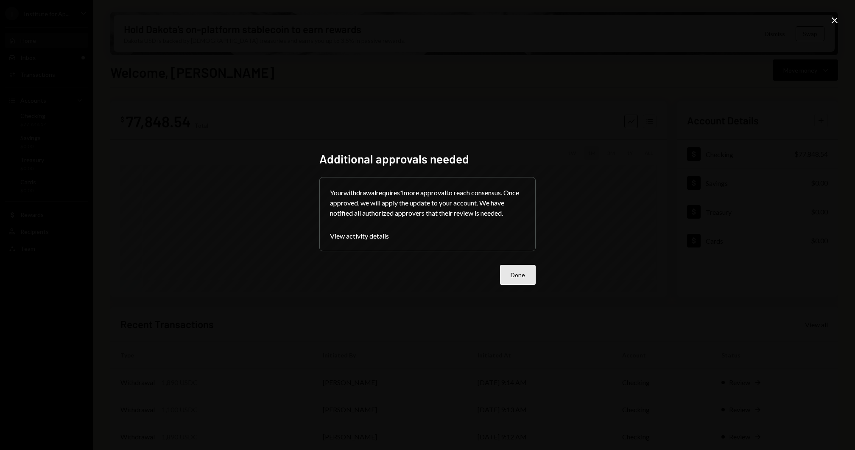
click at [523, 280] on button "Done" at bounding box center [518, 275] width 36 height 20
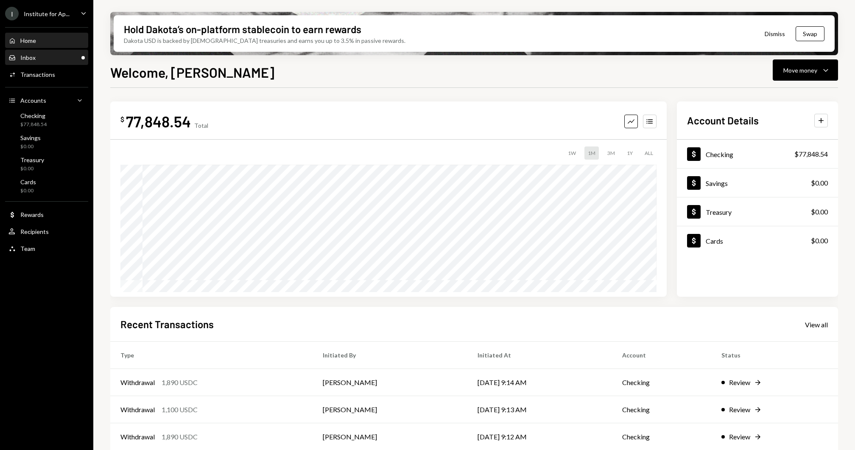
click at [28, 64] on div "Inbox Inbox" at bounding box center [46, 57] width 76 height 14
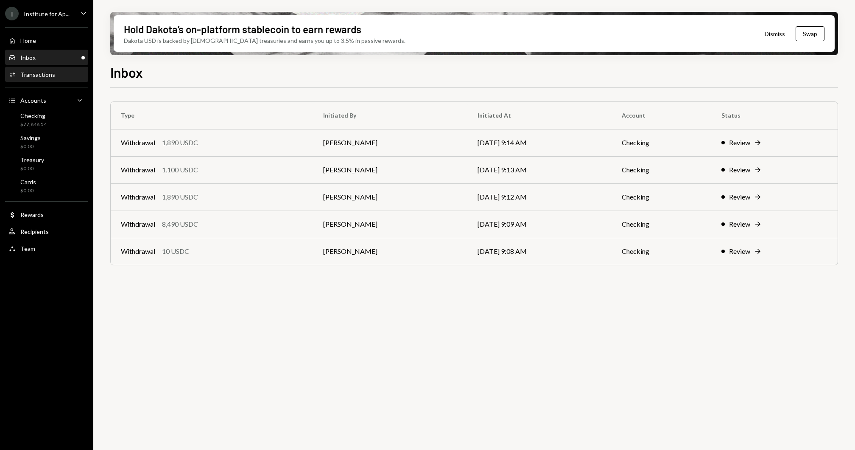
click at [29, 75] on div "Transactions" at bounding box center [37, 74] width 35 height 7
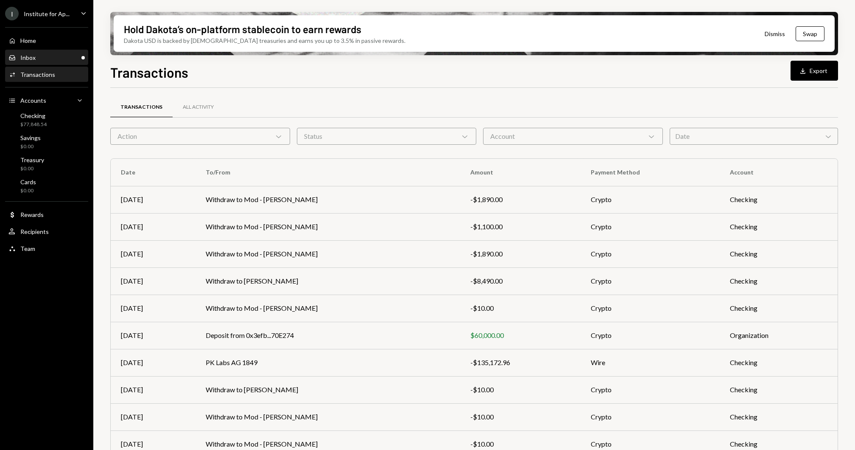
click at [31, 56] on div "Inbox" at bounding box center [27, 57] width 15 height 7
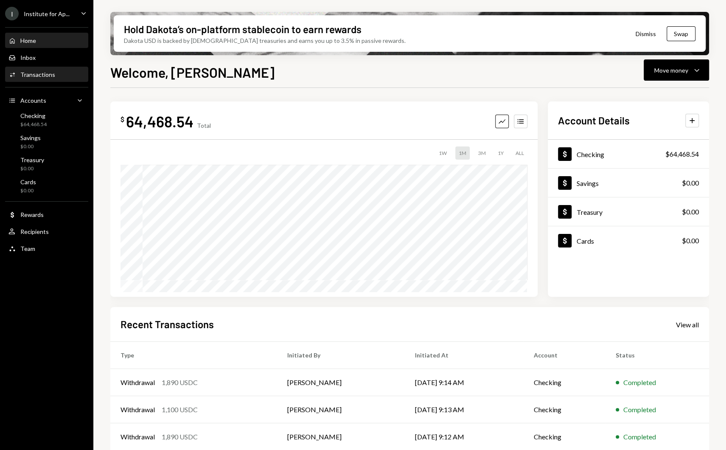
click at [65, 70] on div "Activities Transactions" at bounding box center [46, 74] width 76 height 14
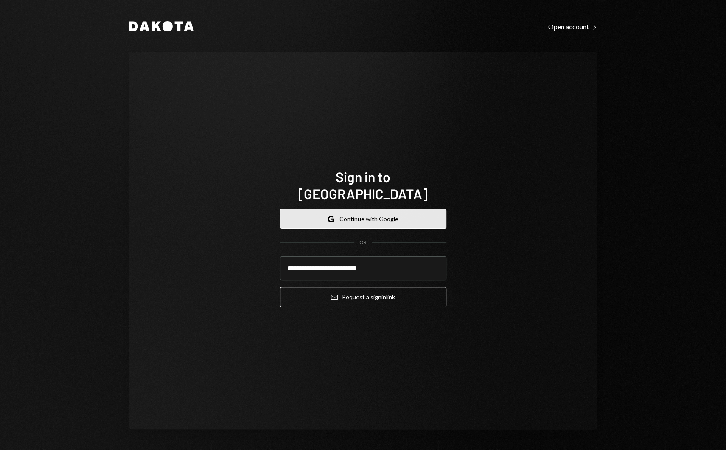
type input "**********"
click at [280, 287] on button "Email Request a sign in link" at bounding box center [363, 297] width 166 height 20
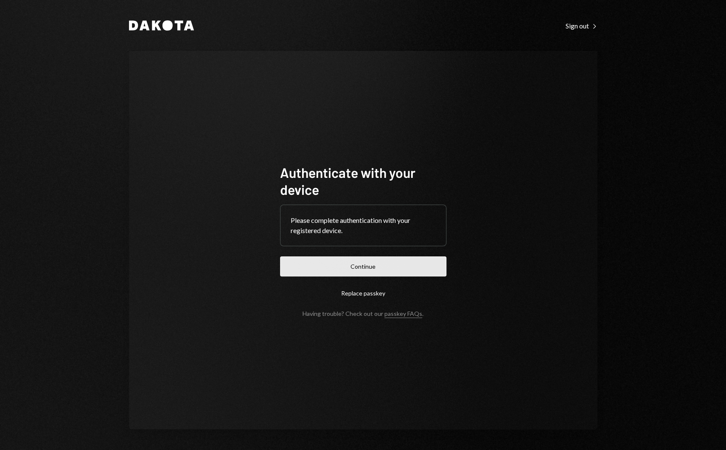
click at [351, 263] on button "Continue" at bounding box center [363, 266] width 166 height 20
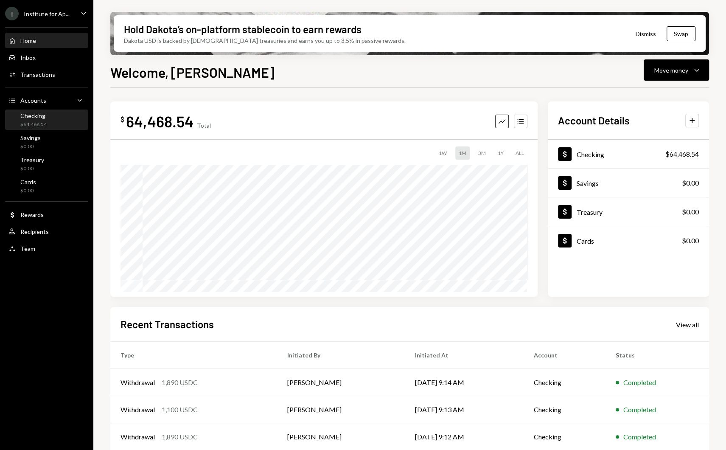
click at [47, 123] on div "Checking $64,468.54" at bounding box center [46, 120] width 76 height 16
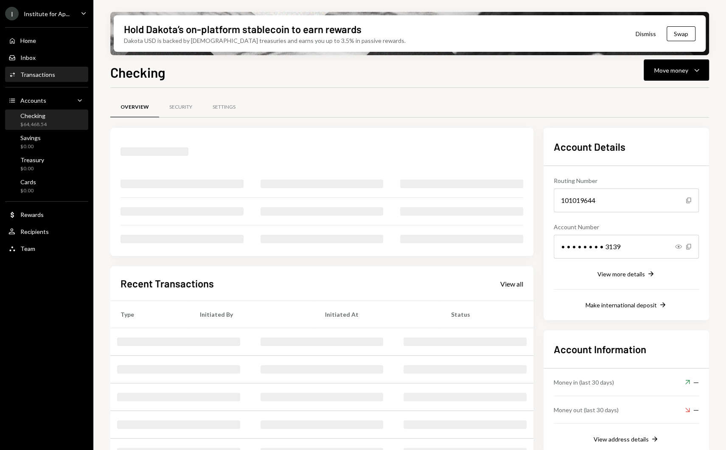
click at [48, 71] on div "Transactions" at bounding box center [37, 74] width 35 height 7
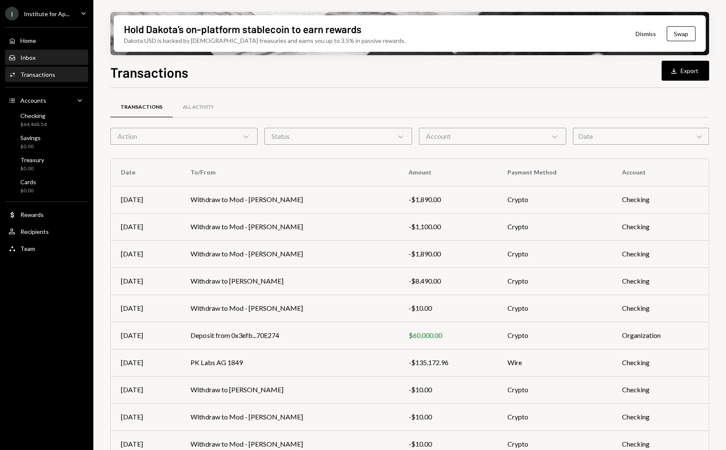
click at [45, 59] on div "Inbox Inbox" at bounding box center [46, 58] width 76 height 8
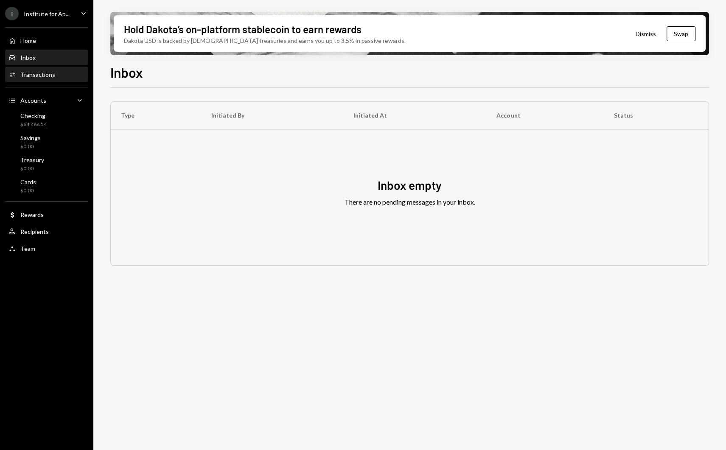
click at [38, 75] on div "Transactions" at bounding box center [37, 74] width 35 height 7
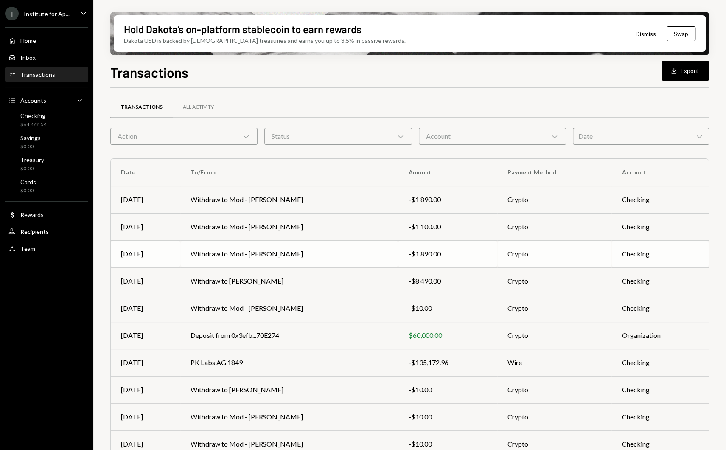
scroll to position [33, 0]
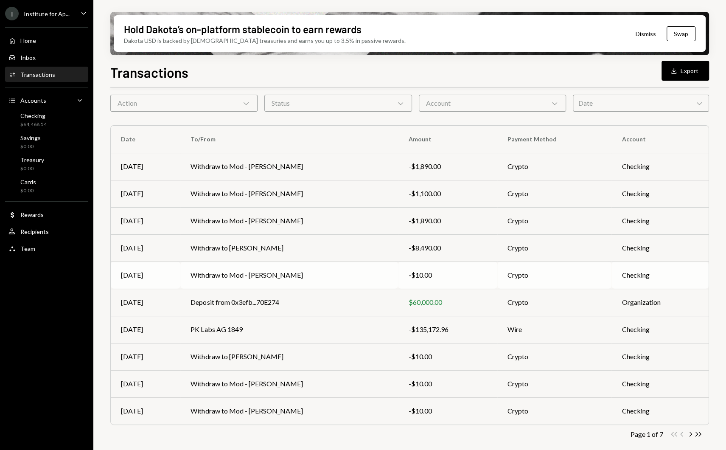
click at [232, 277] on td "Withdraw to Mod - [PERSON_NAME]" at bounding box center [289, 274] width 218 height 27
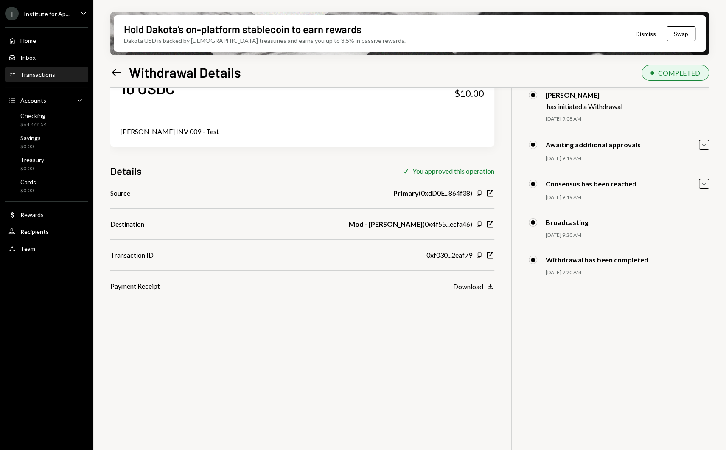
scroll to position [50, 0]
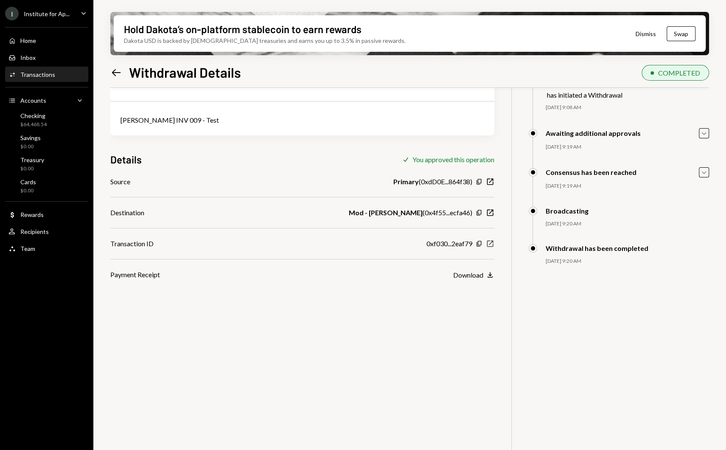
click at [488, 243] on icon "New Window" at bounding box center [490, 243] width 8 height 8
click at [58, 20] on div "I Institute for Ap..." at bounding box center [37, 14] width 64 height 14
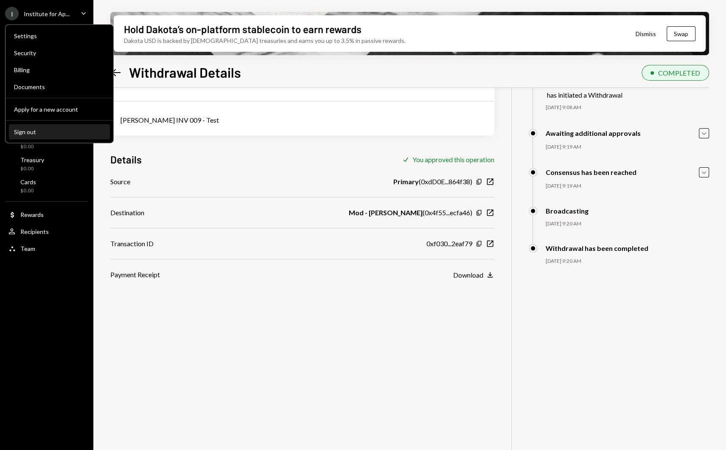
click at [45, 132] on div "Sign out" at bounding box center [59, 131] width 91 height 7
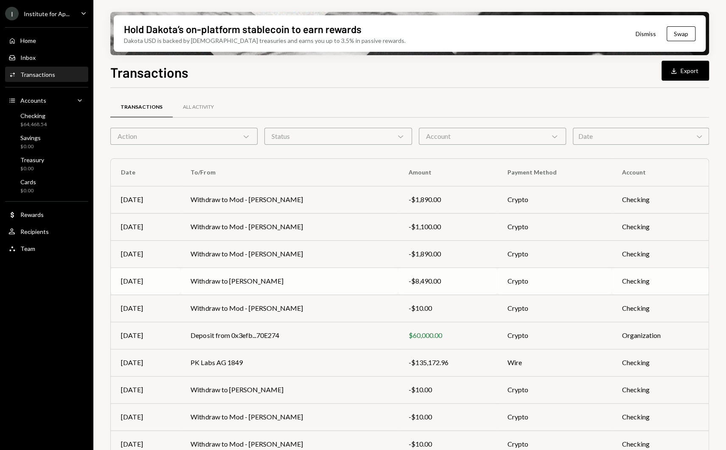
click at [273, 288] on td "Withdraw to [PERSON_NAME]" at bounding box center [289, 280] width 218 height 27
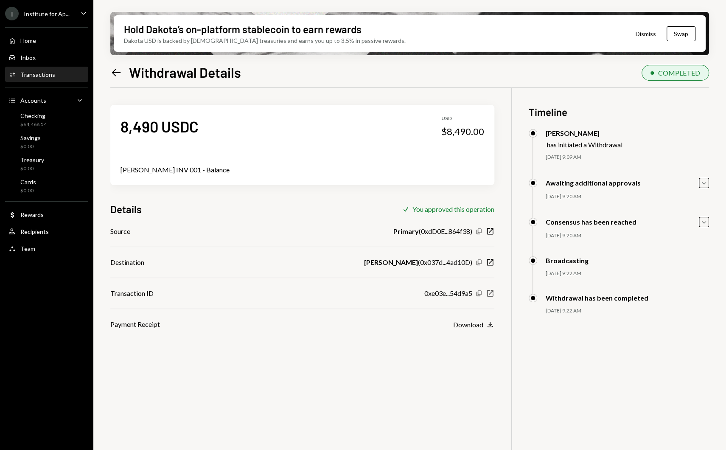
click at [489, 294] on icon "button" at bounding box center [490, 293] width 6 height 6
click at [471, 140] on div "8,490 USDC USD $8,490.00" at bounding box center [302, 126] width 384 height 42
click at [467, 130] on div "$8,490.00" at bounding box center [462, 132] width 43 height 12
copy div "8,490.00"
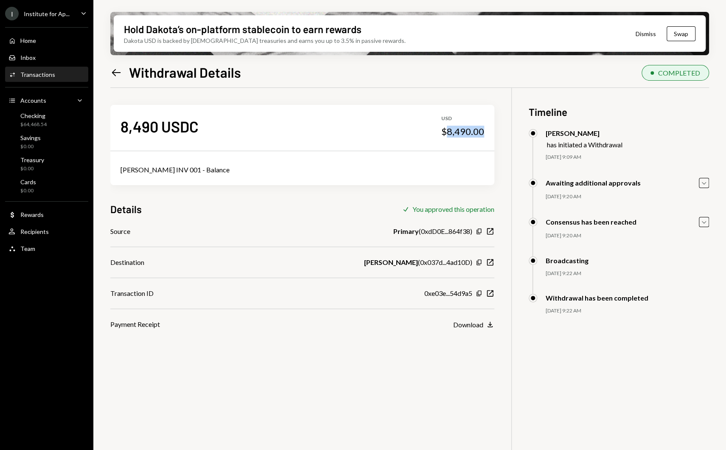
click at [48, 79] on div "Activities Transactions" at bounding box center [46, 74] width 76 height 14
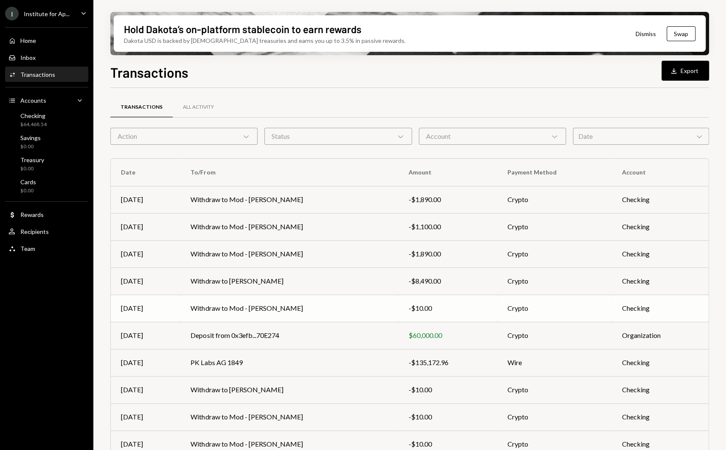
scroll to position [33, 0]
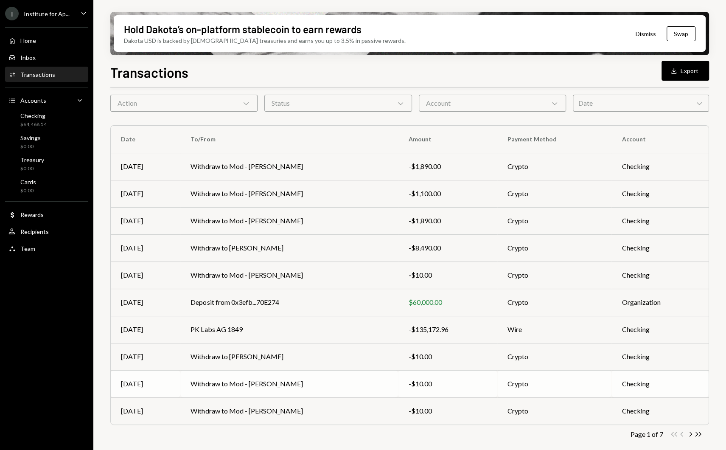
click at [339, 386] on td "Withdraw to Mod - [PERSON_NAME]" at bounding box center [289, 383] width 218 height 27
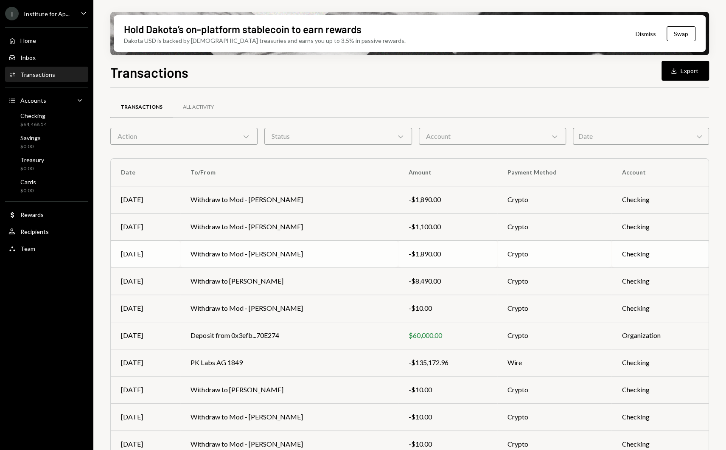
click at [305, 250] on td "Withdraw to Mod - [PERSON_NAME]" at bounding box center [289, 253] width 218 height 27
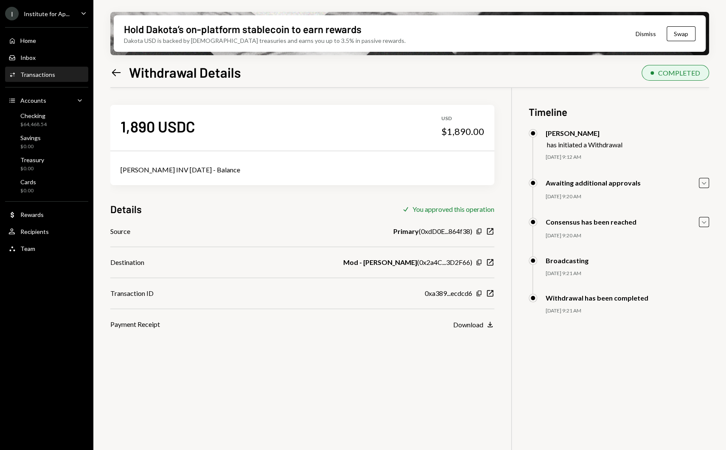
scroll to position [68, 0]
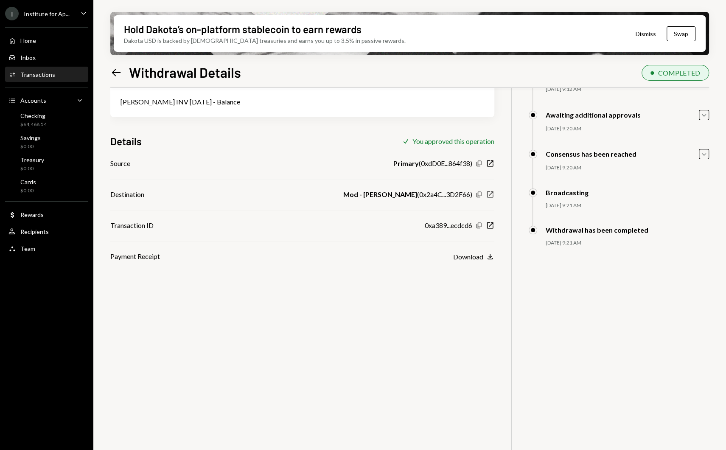
click at [488, 197] on icon "button" at bounding box center [490, 194] width 6 height 6
